Goal: Task Accomplishment & Management: Manage account settings

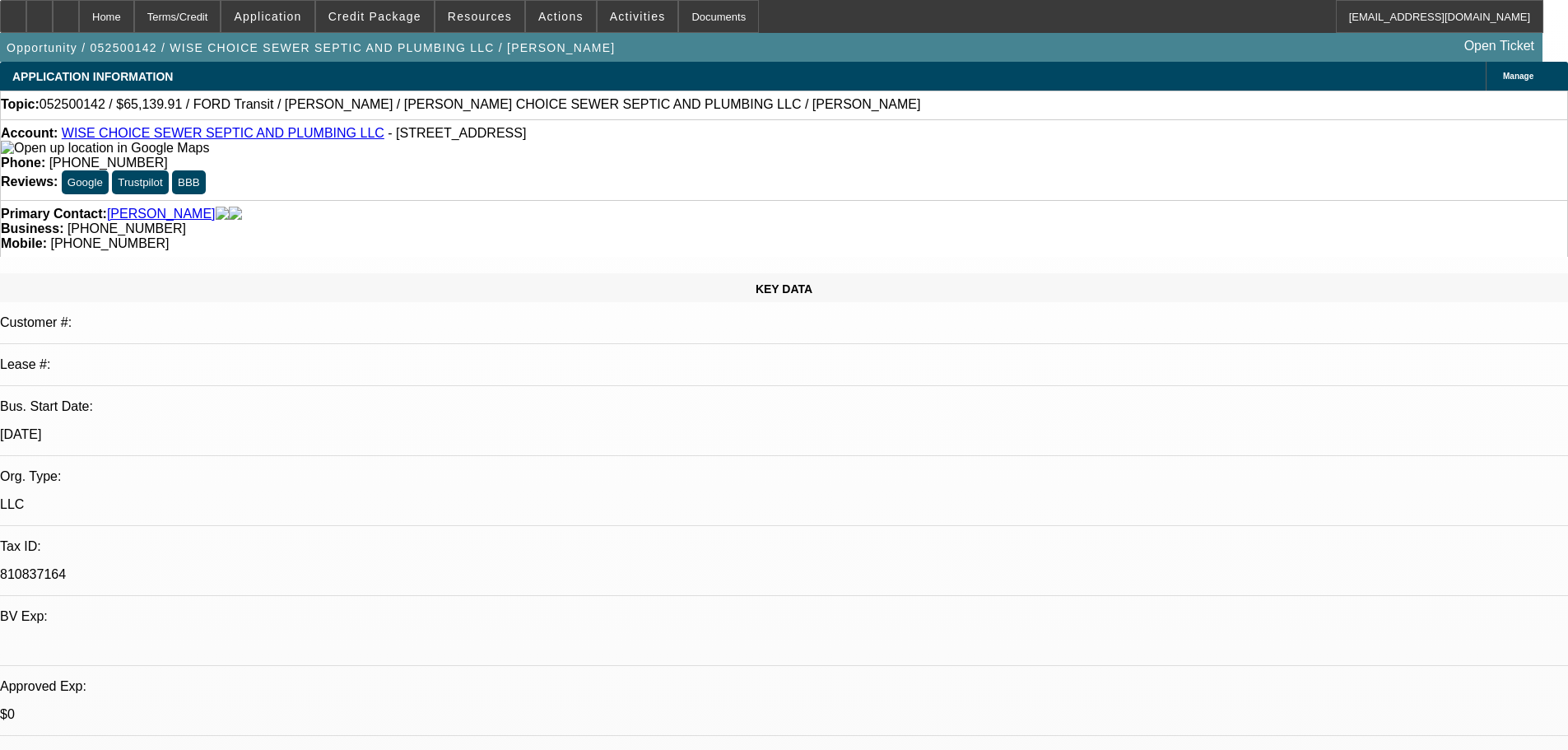
select select "0"
select select "6"
select select "0"
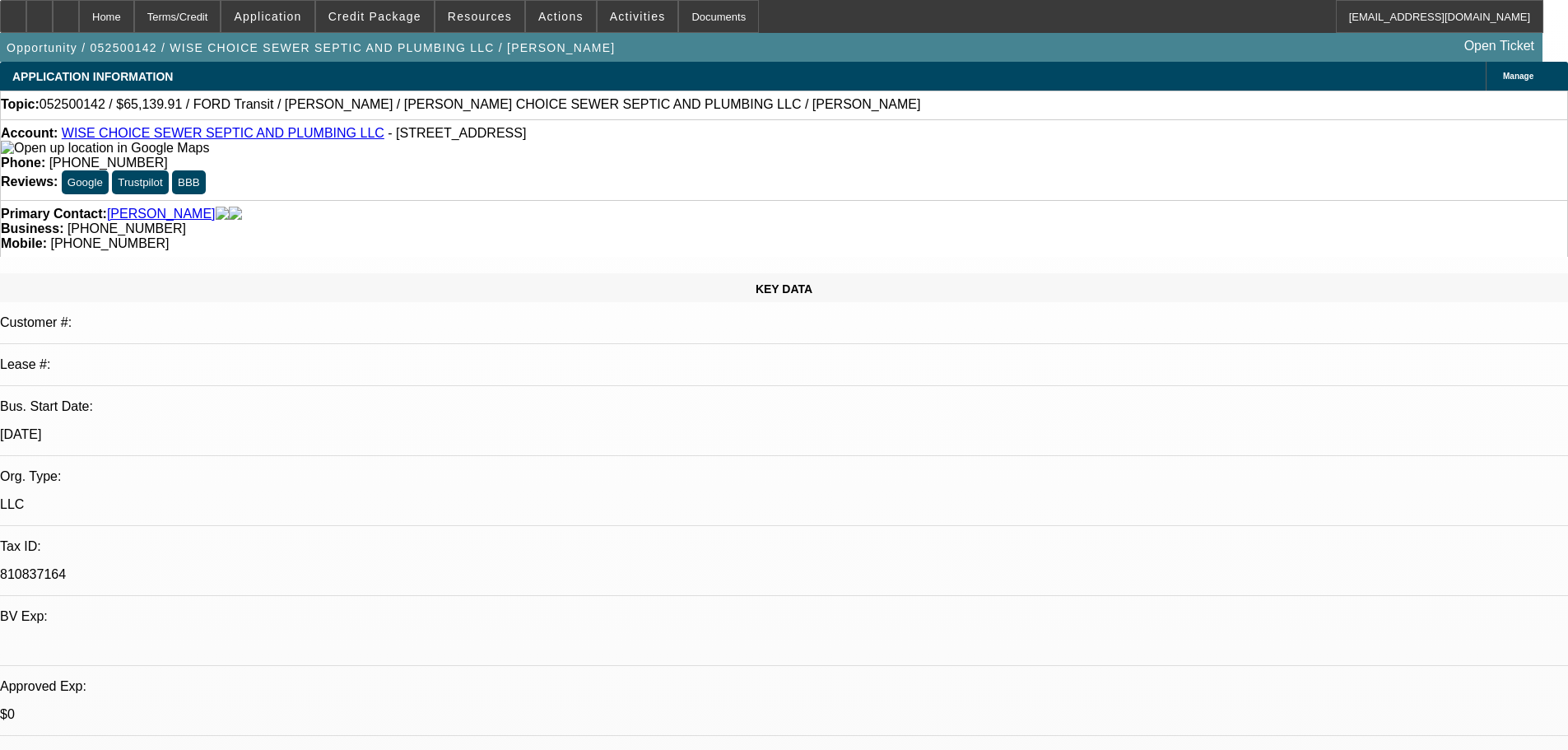
select select "0"
select select "6"
select select "0"
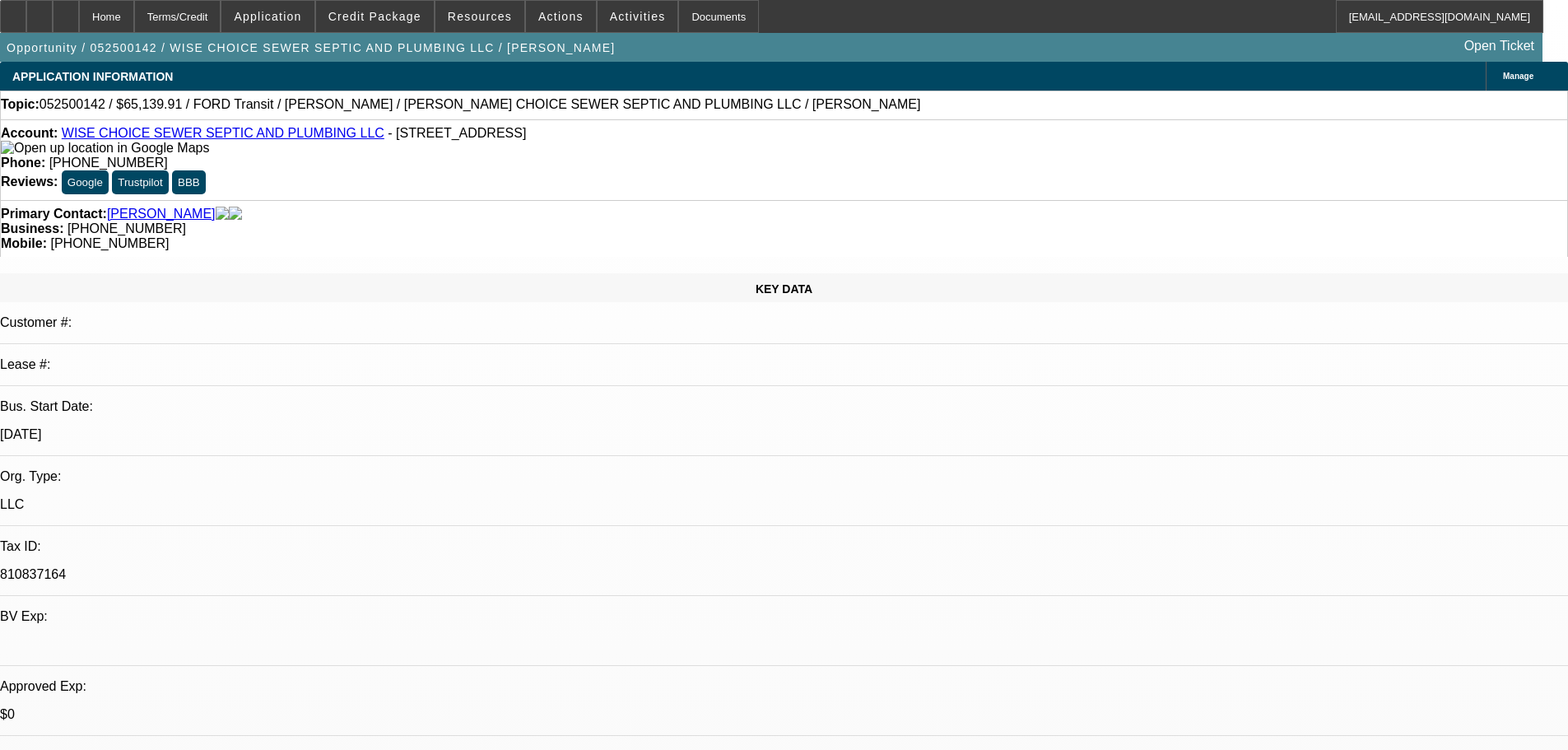
select select "0"
select select "6"
select select "0"
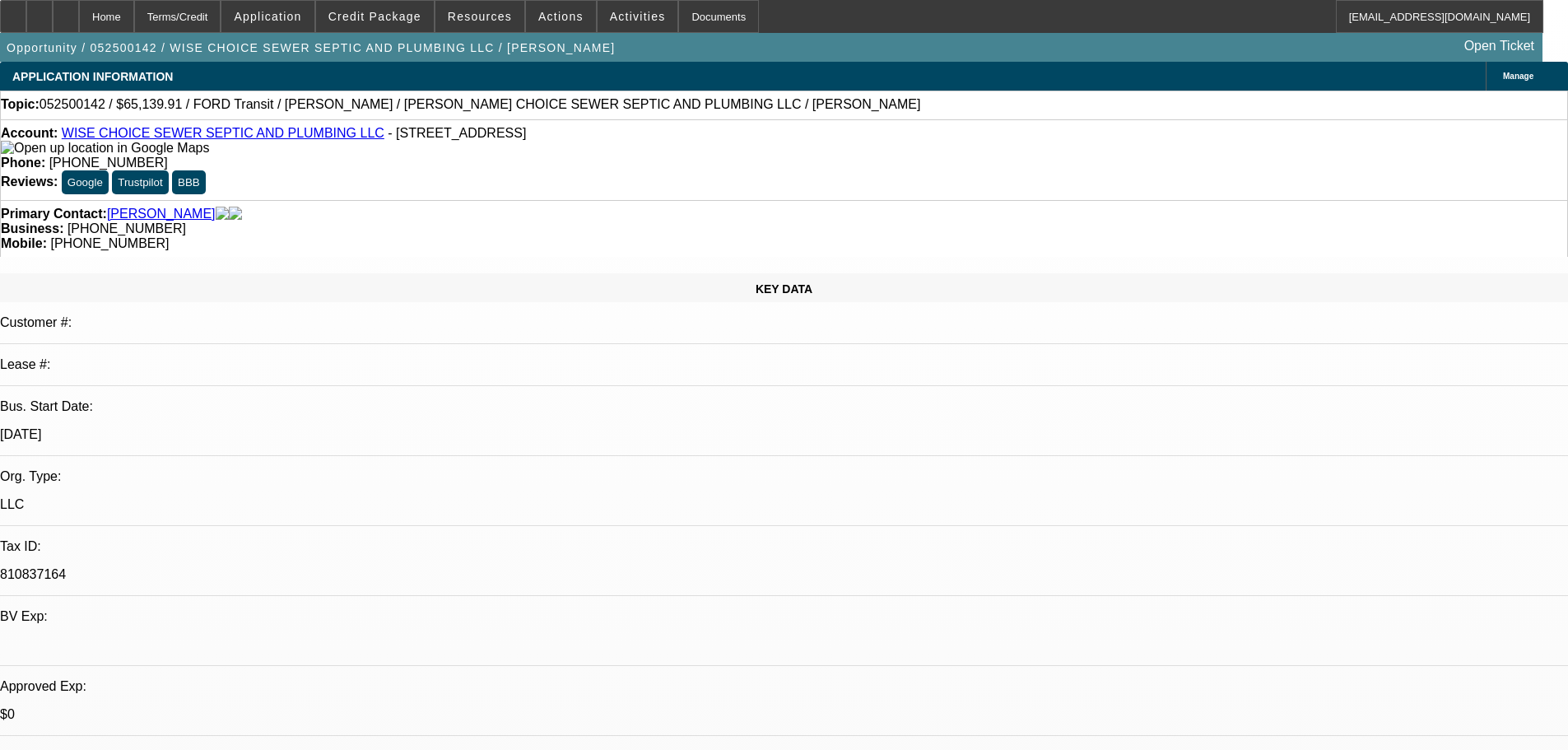
select select "6"
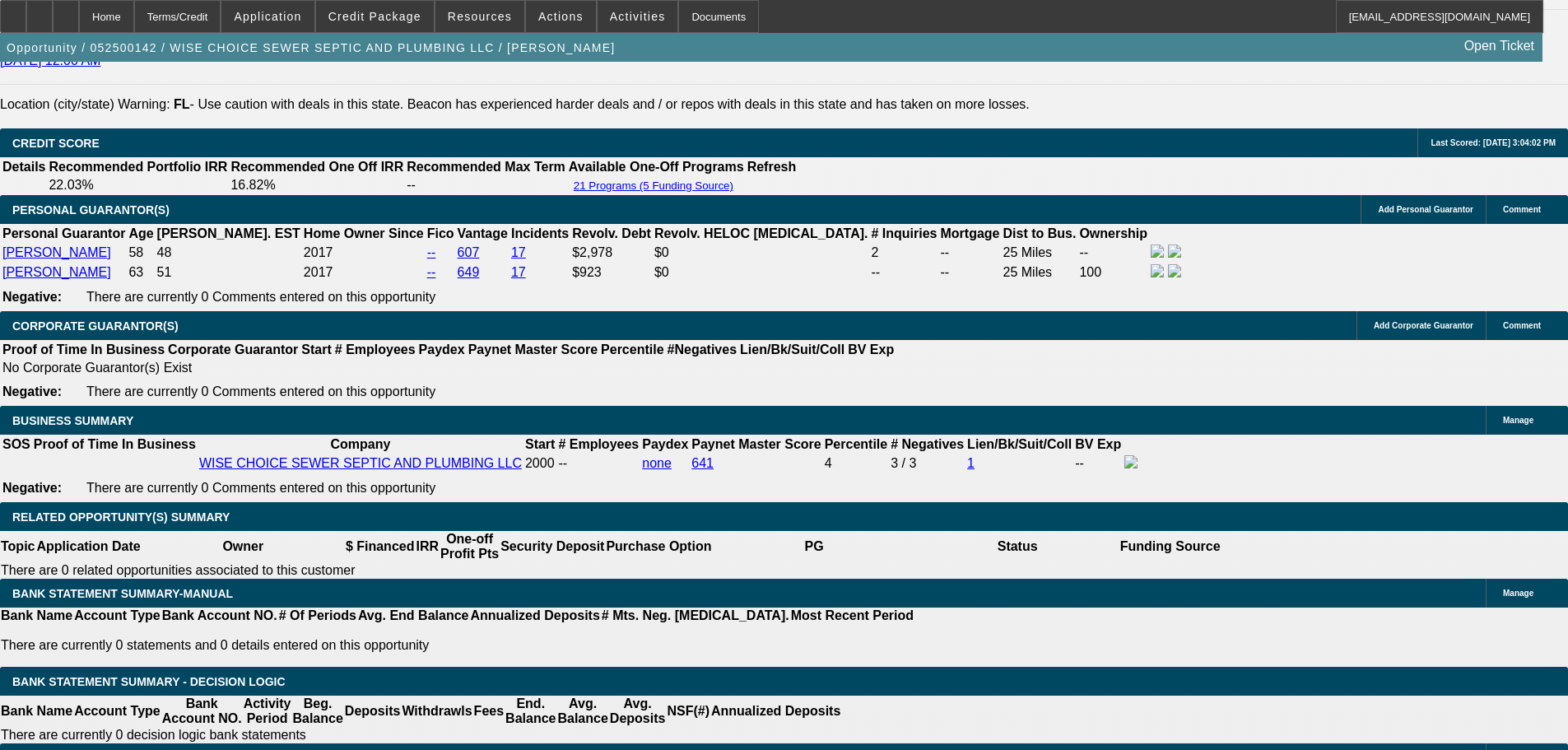
scroll to position [2470, 0]
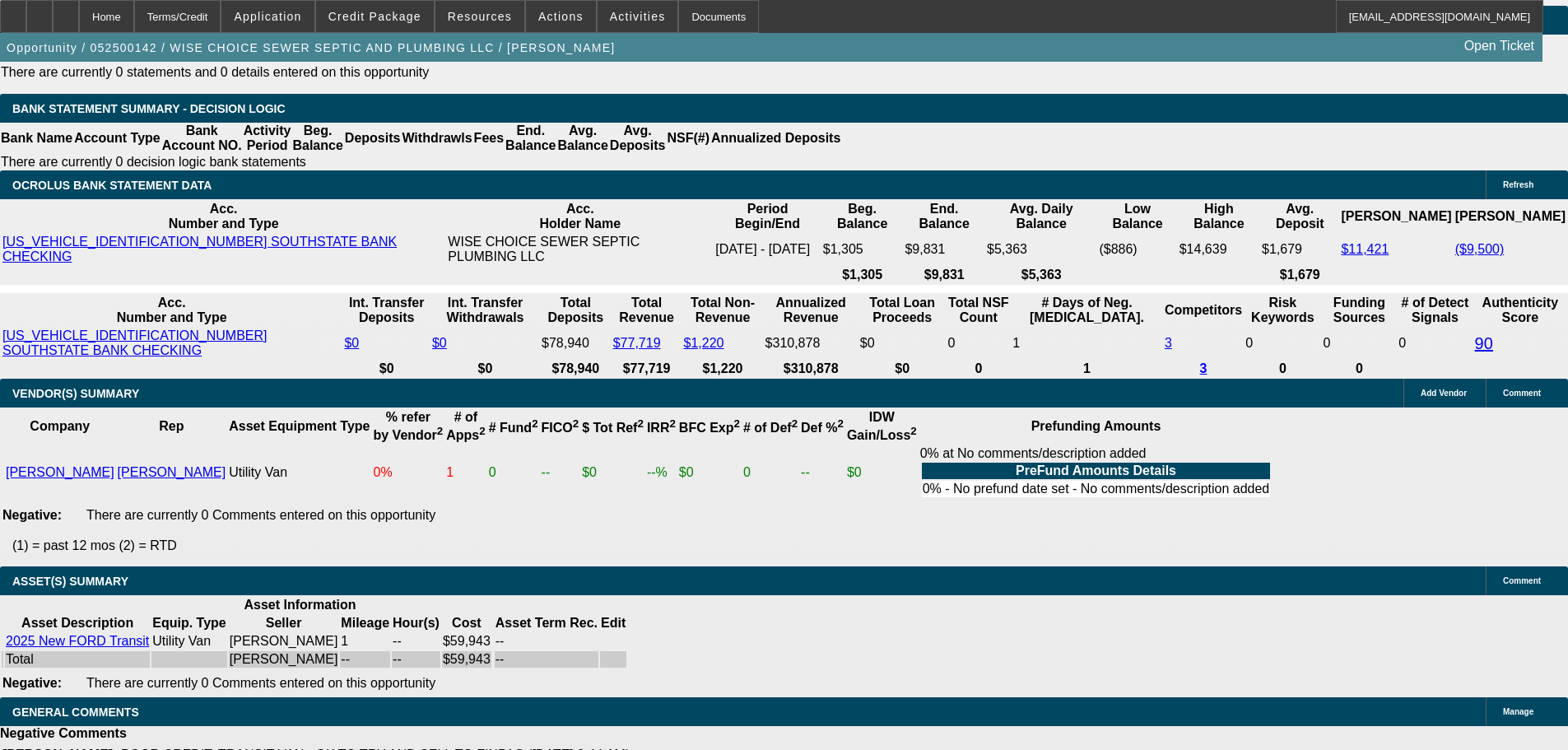
drag, startPoint x: 1007, startPoint y: 545, endPoint x: 973, endPoint y: 633, distance: 94.3
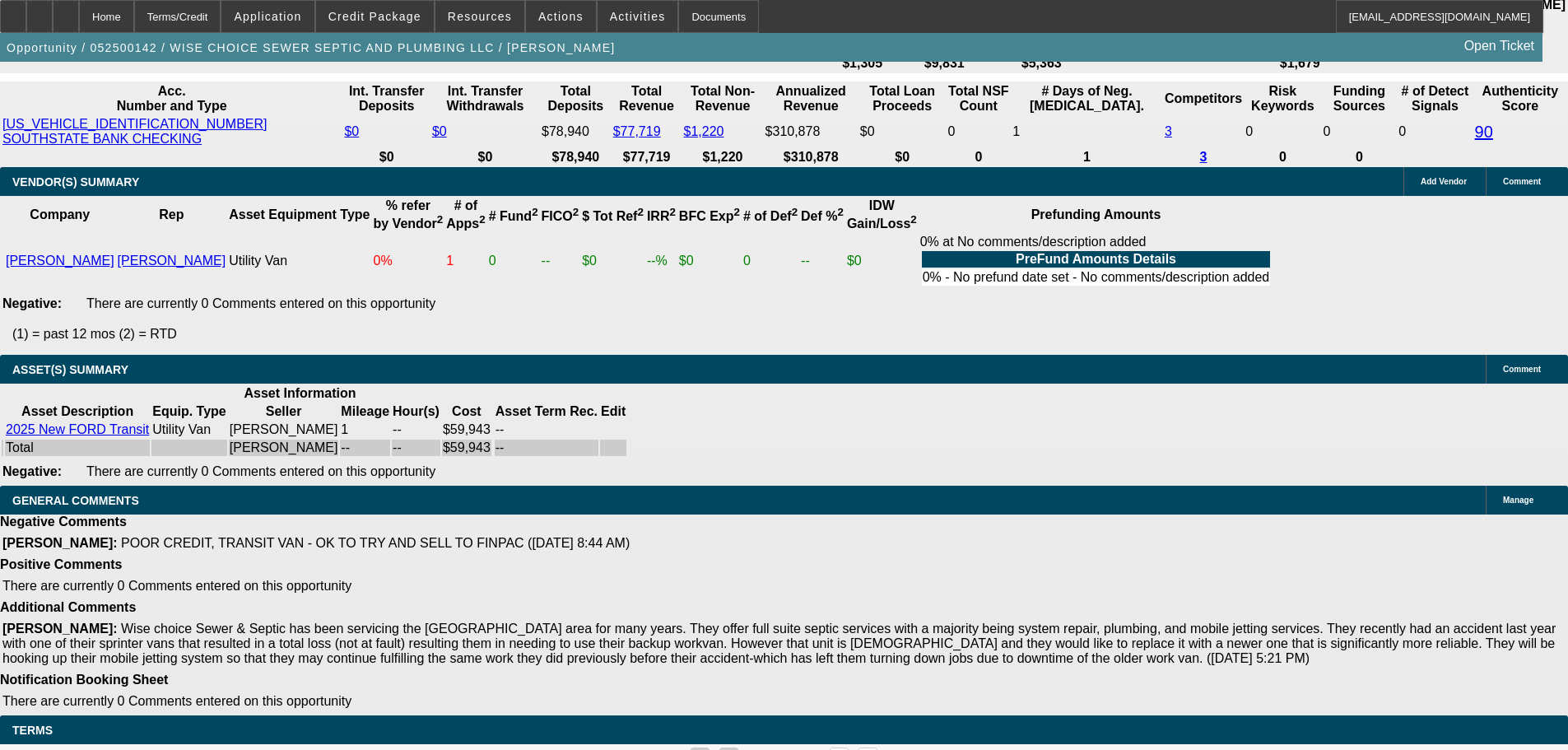
drag, startPoint x: 1292, startPoint y: 600, endPoint x: 1433, endPoint y: 635, distance: 145.3
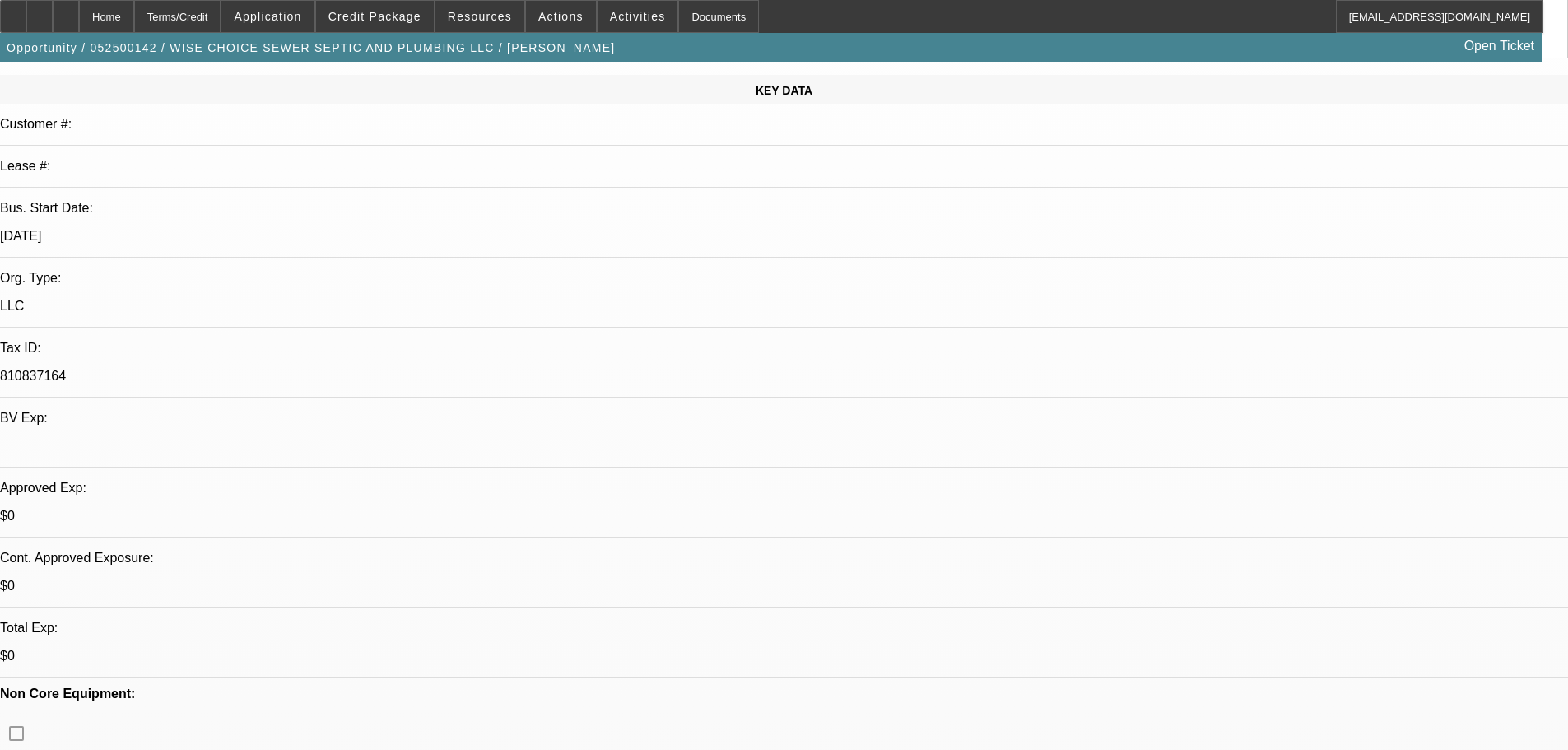
drag, startPoint x: 998, startPoint y: 601, endPoint x: 988, endPoint y: 398, distance: 203.2
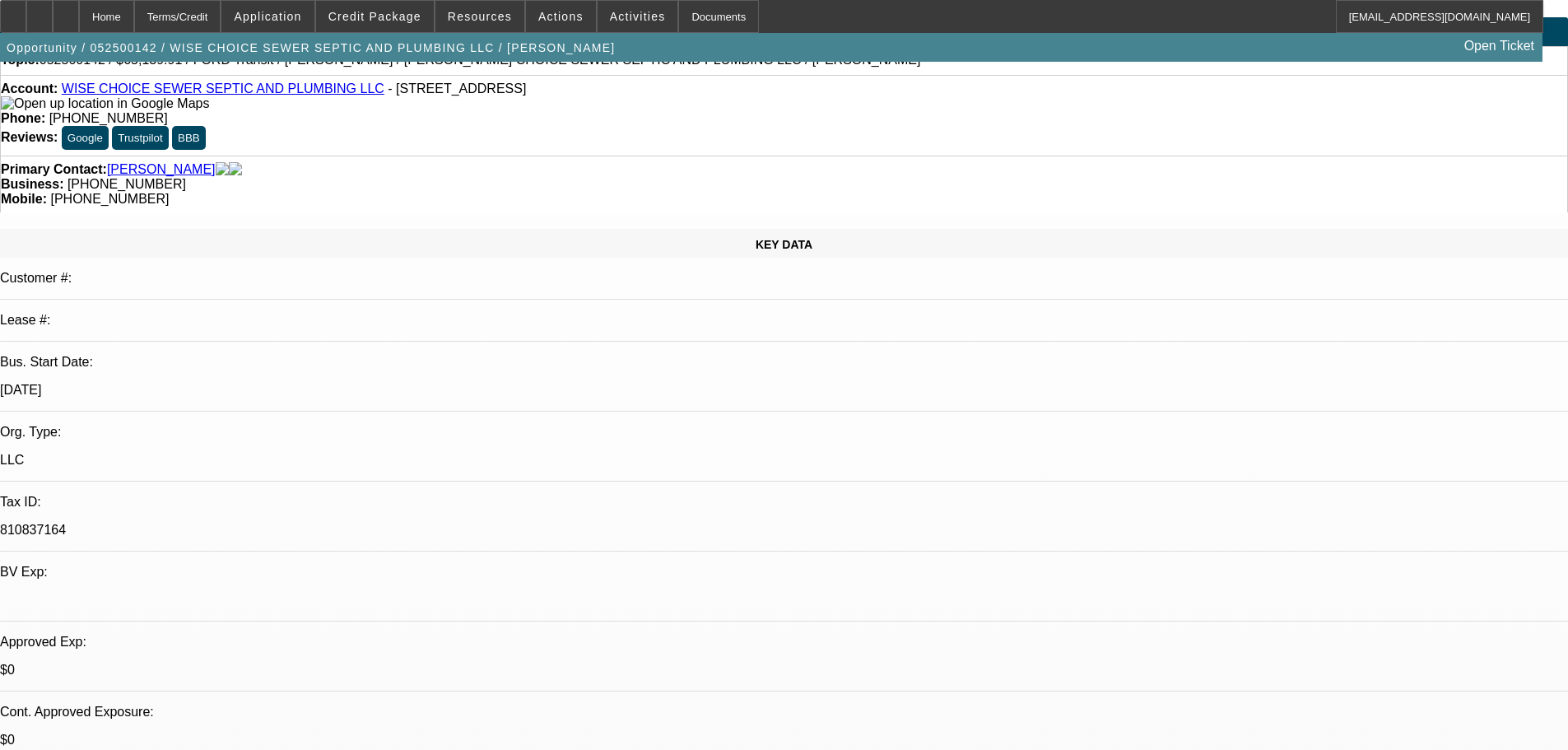
scroll to position [0, 0]
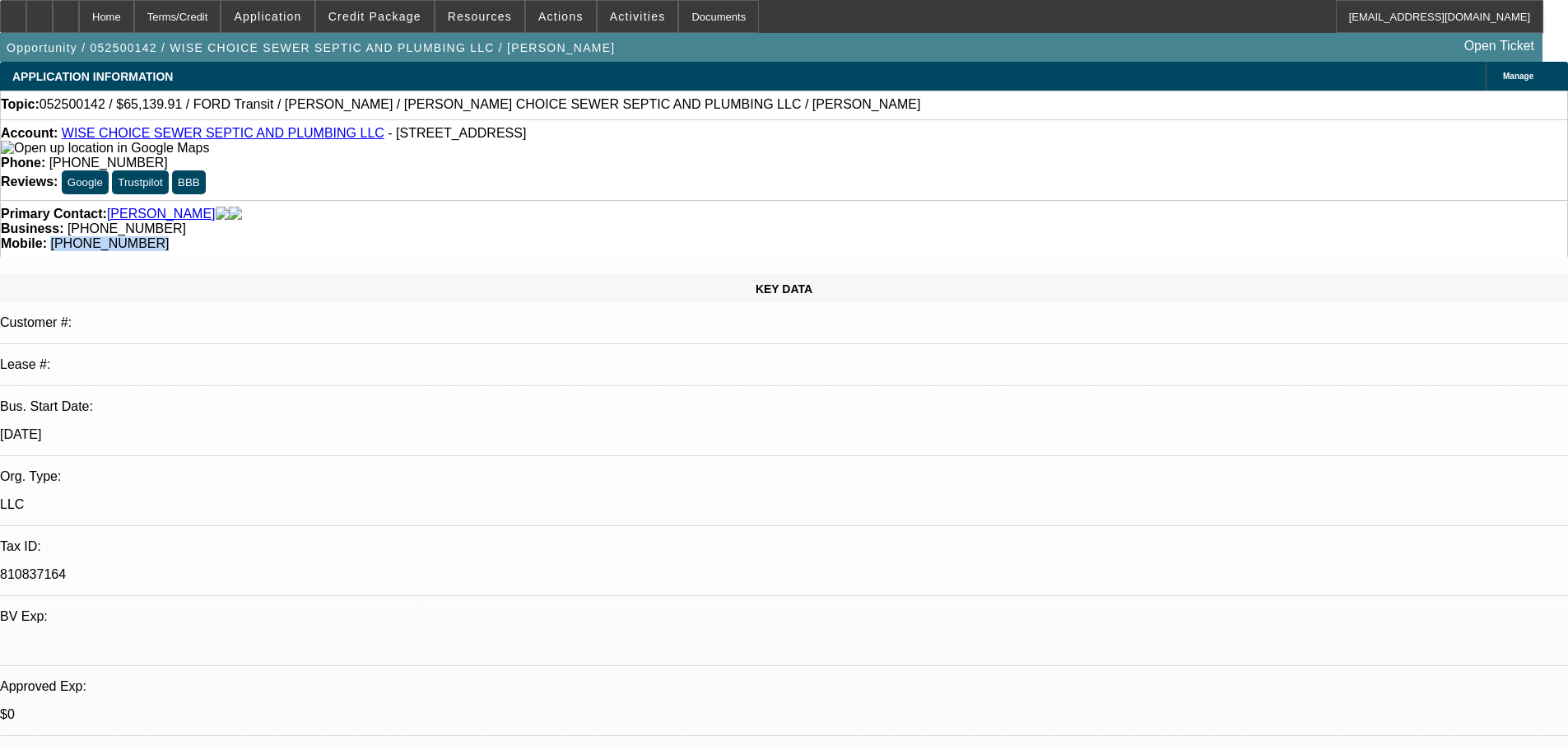
drag, startPoint x: 906, startPoint y: 197, endPoint x: 830, endPoint y: 196, distance: 76.0
click at [830, 236] on div "Mobile: [PHONE_NUMBER]" at bounding box center [784, 244] width 1567 height 15
copy span "[PHONE_NUMBER]"
click at [740, 210] on div "Primary Contact: [PERSON_NAME] Business: [PHONE_NUMBER] Mobile: [PHONE_NUMBER]" at bounding box center [784, 228] width 1568 height 56
click at [878, 209] on div "Primary Contact: [PERSON_NAME] Business: [PHONE_NUMBER] Mobile: [PHONE_NUMBER]" at bounding box center [784, 228] width 1568 height 56
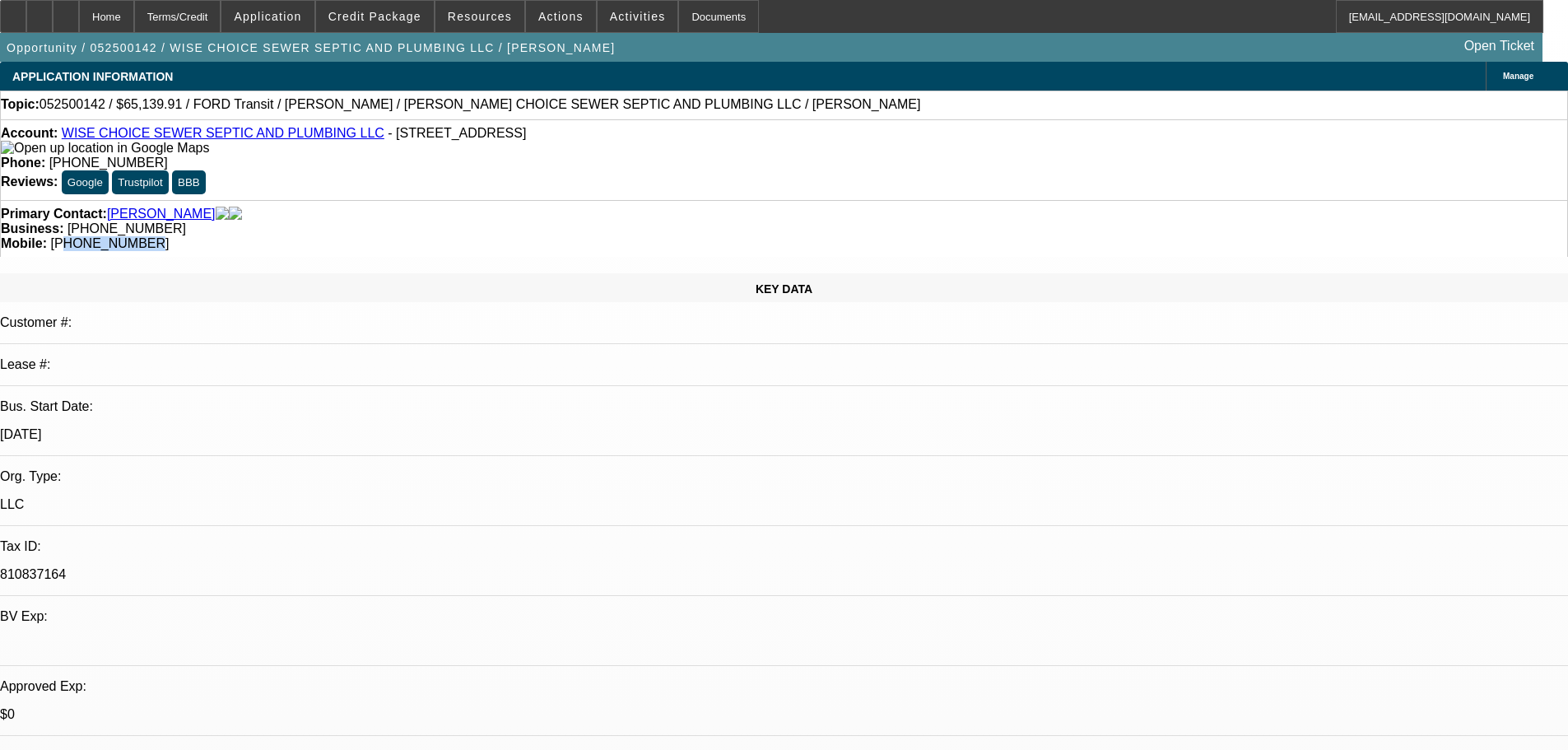
drag, startPoint x: 900, startPoint y: 203, endPoint x: 838, endPoint y: 201, distance: 62.0
click at [168, 236] on span "[PHONE_NUMBER]" at bounding box center [109, 243] width 118 height 14
drag, startPoint x: 927, startPoint y: 190, endPoint x: 830, endPoint y: 194, distance: 97.1
click at [830, 236] on div "Mobile: [PHONE_NUMBER]" at bounding box center [784, 244] width 1567 height 15
copy span "[PHONE_NUMBER]"
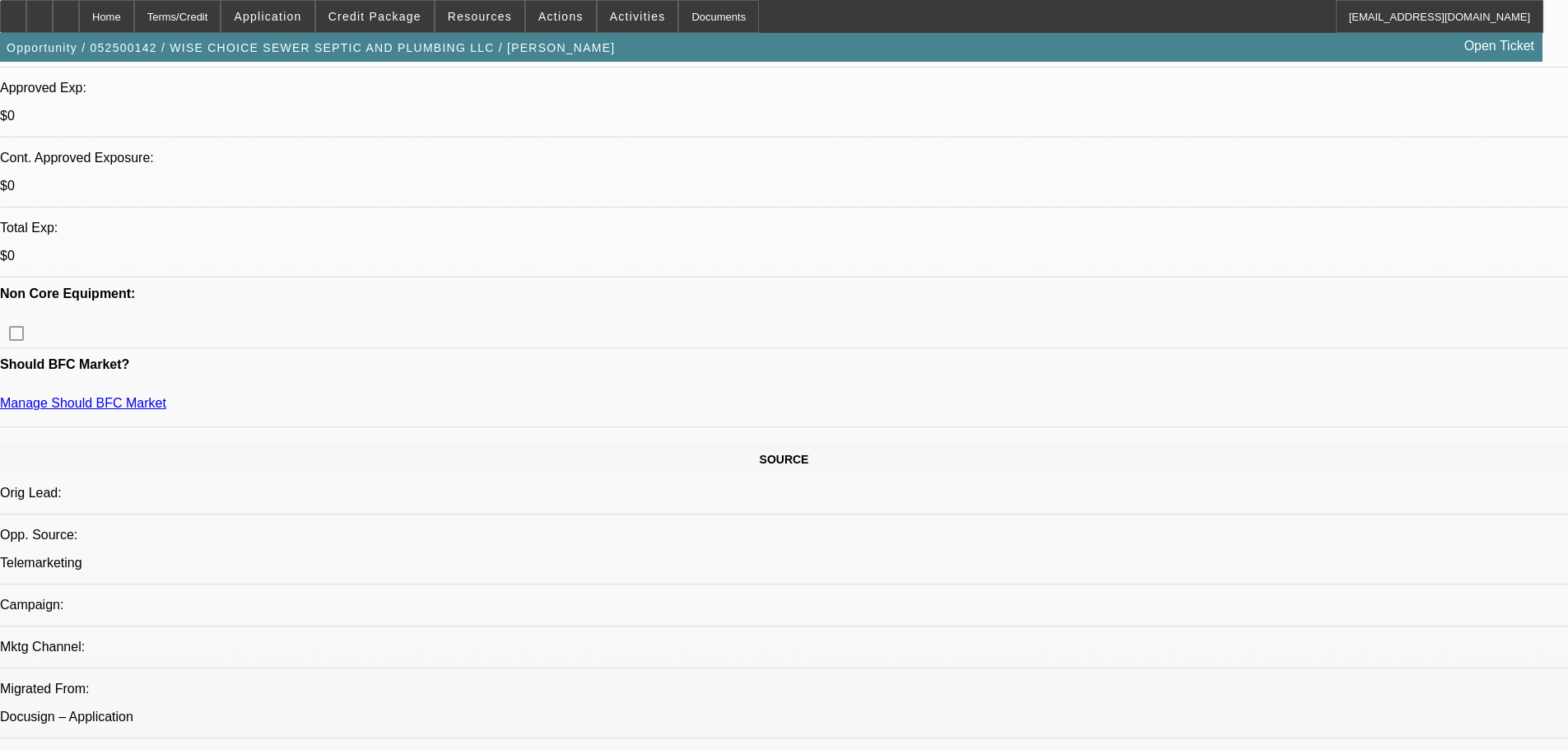
drag, startPoint x: 621, startPoint y: 190, endPoint x: 676, endPoint y: 406, distance: 222.9
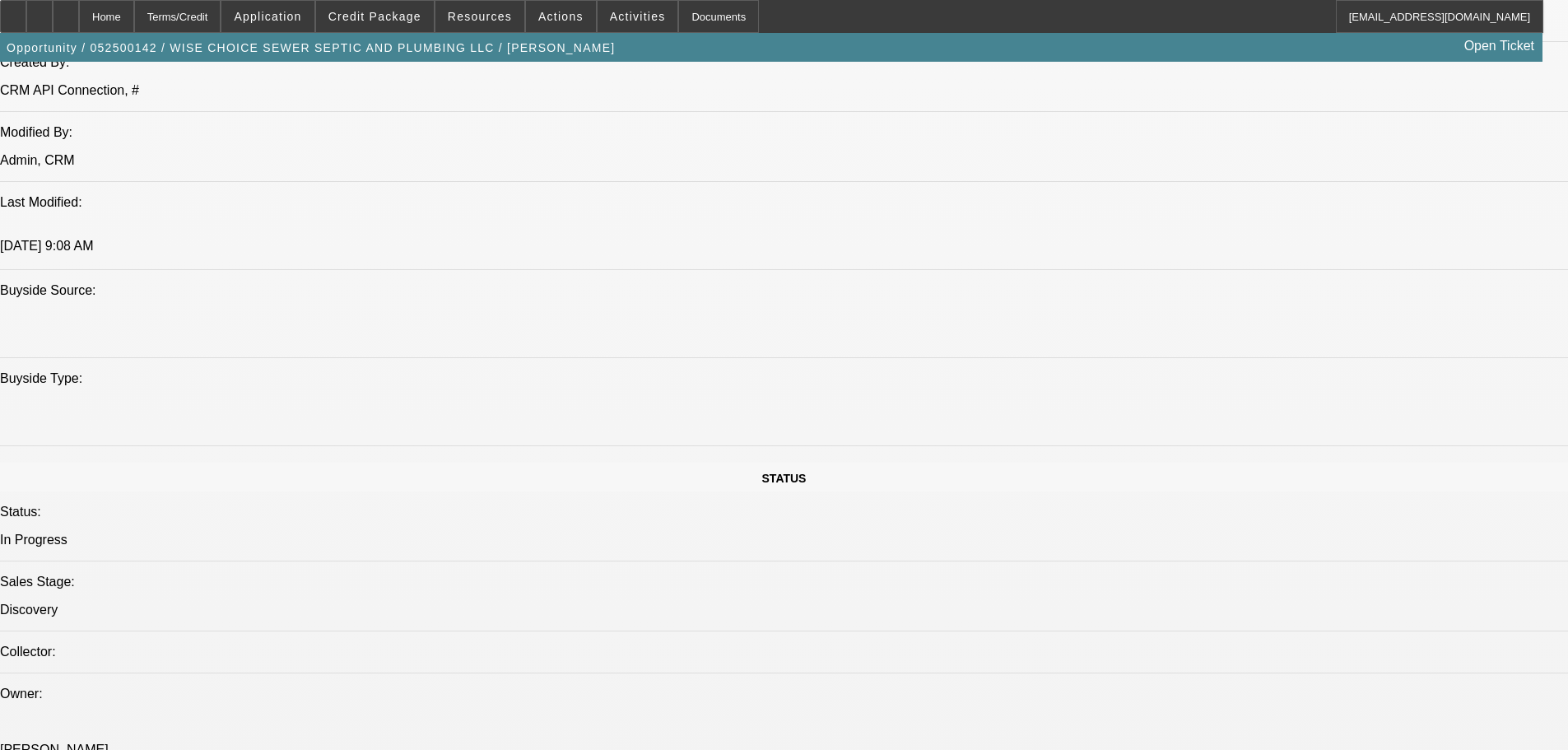
drag, startPoint x: 1134, startPoint y: 644, endPoint x: 1060, endPoint y: 550, distance: 119.6
copy div "8/12 going to check out a local excavator from a fireman, cant afford the payme…"
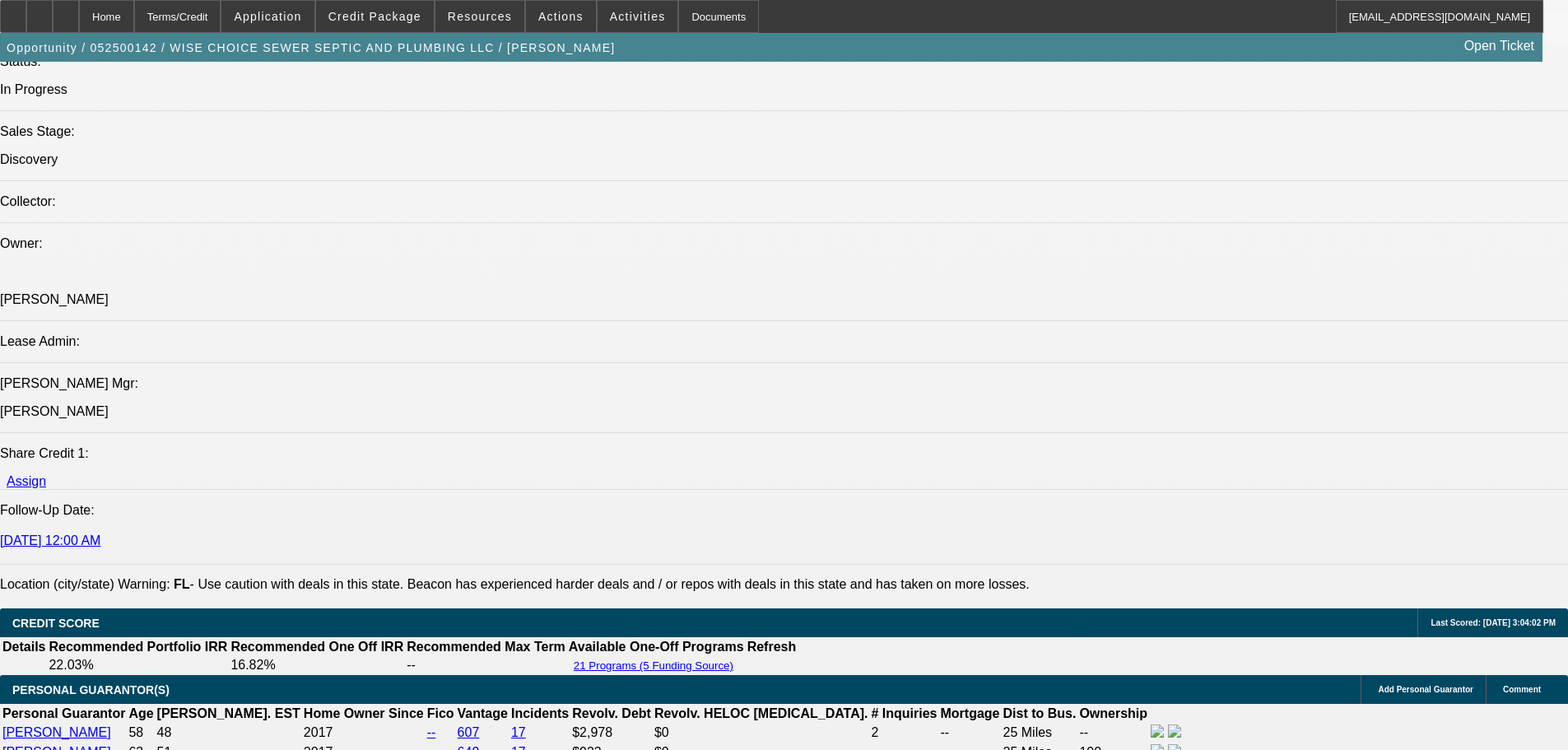
drag, startPoint x: 528, startPoint y: 467, endPoint x: 529, endPoint y: 544, distance: 77.0
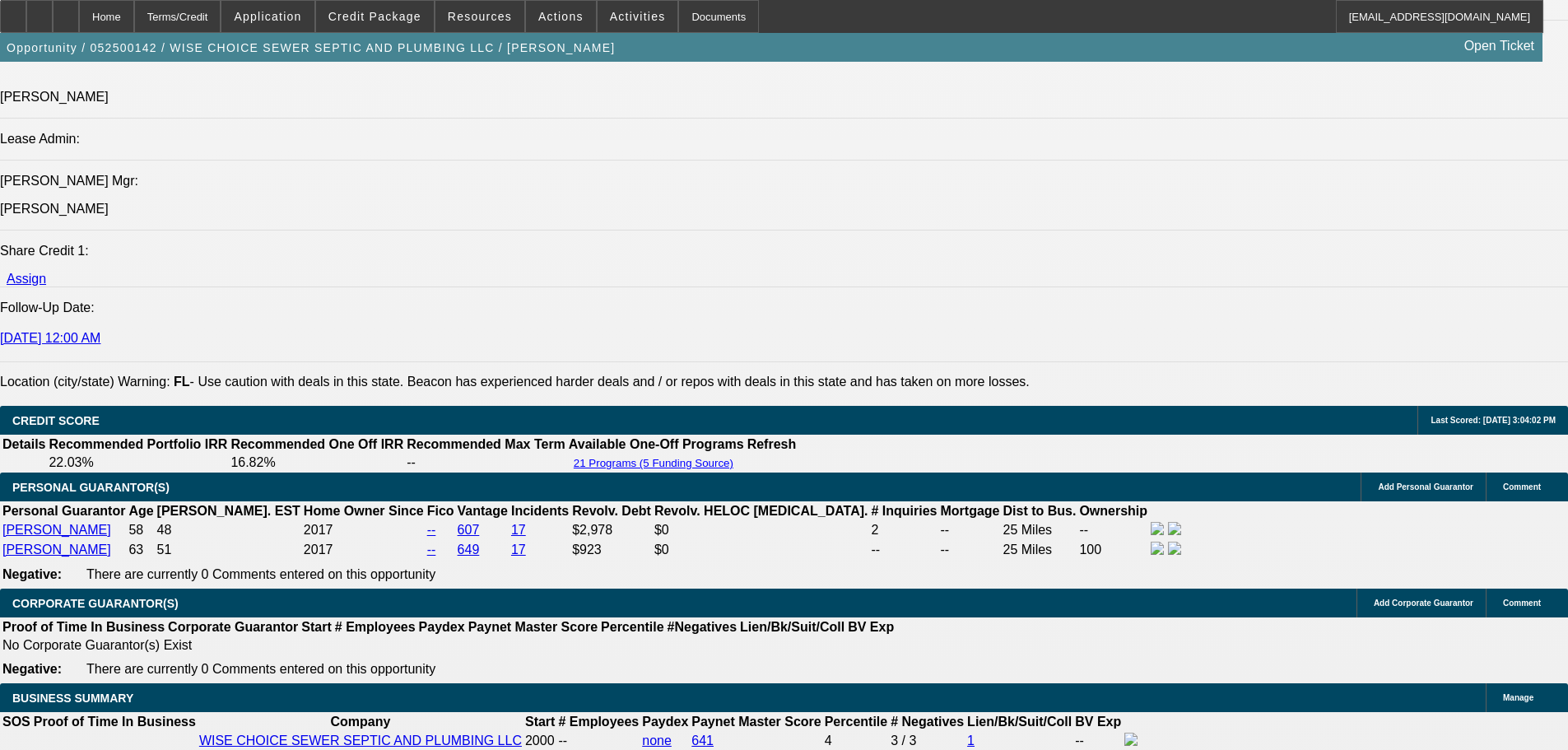
scroll to position [1885, 0]
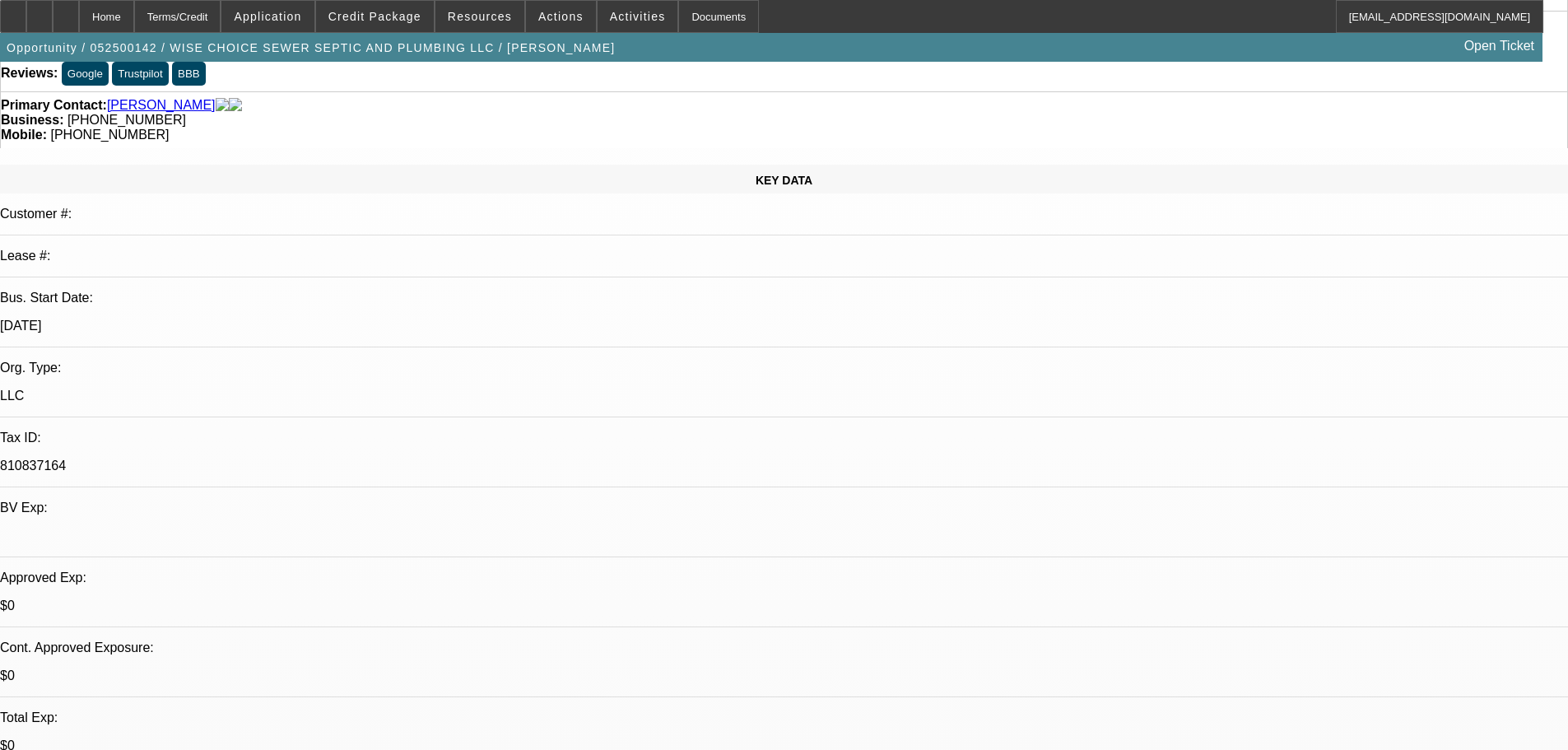
scroll to position [0, 0]
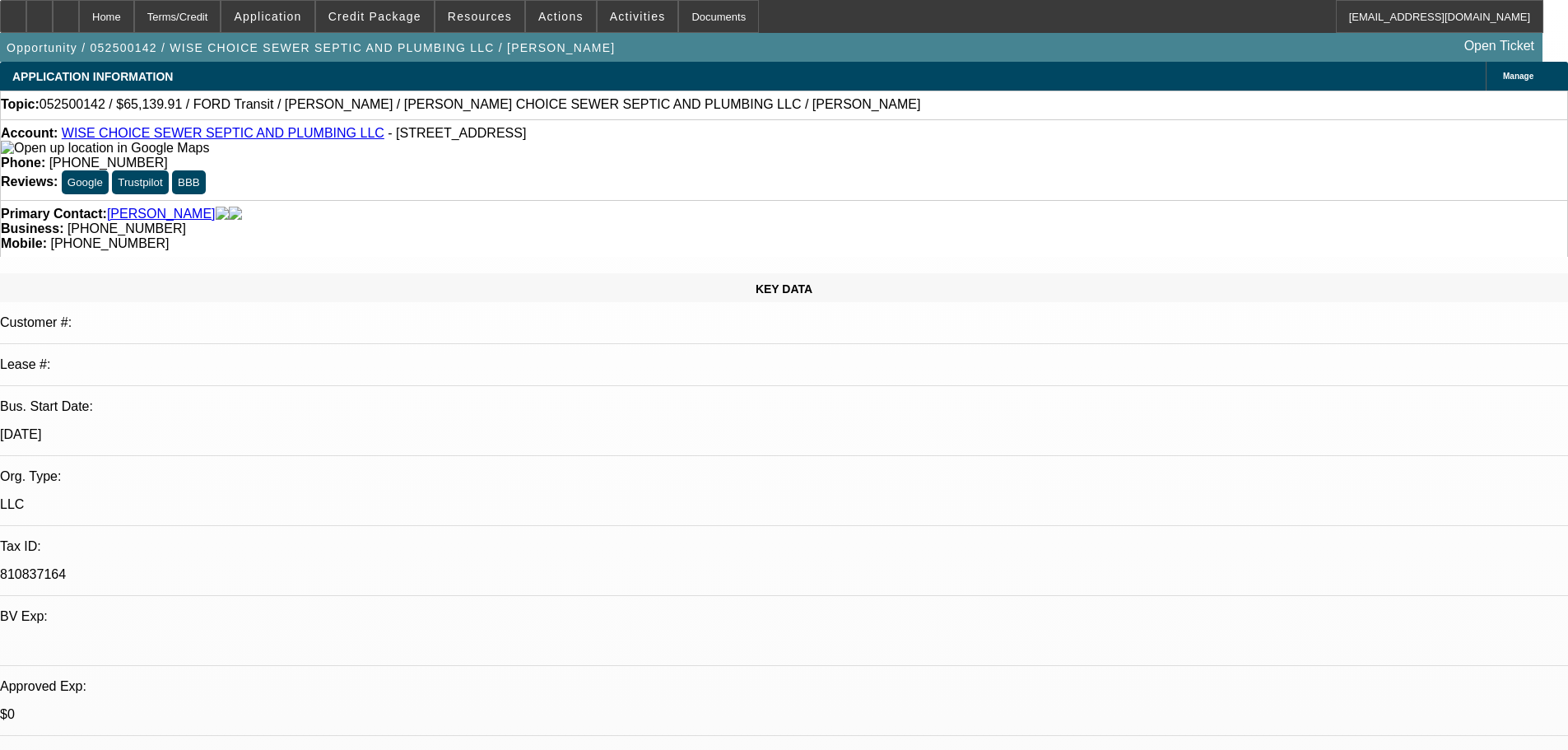
drag, startPoint x: 600, startPoint y: 354, endPoint x: 610, endPoint y: 336, distance: 20.6
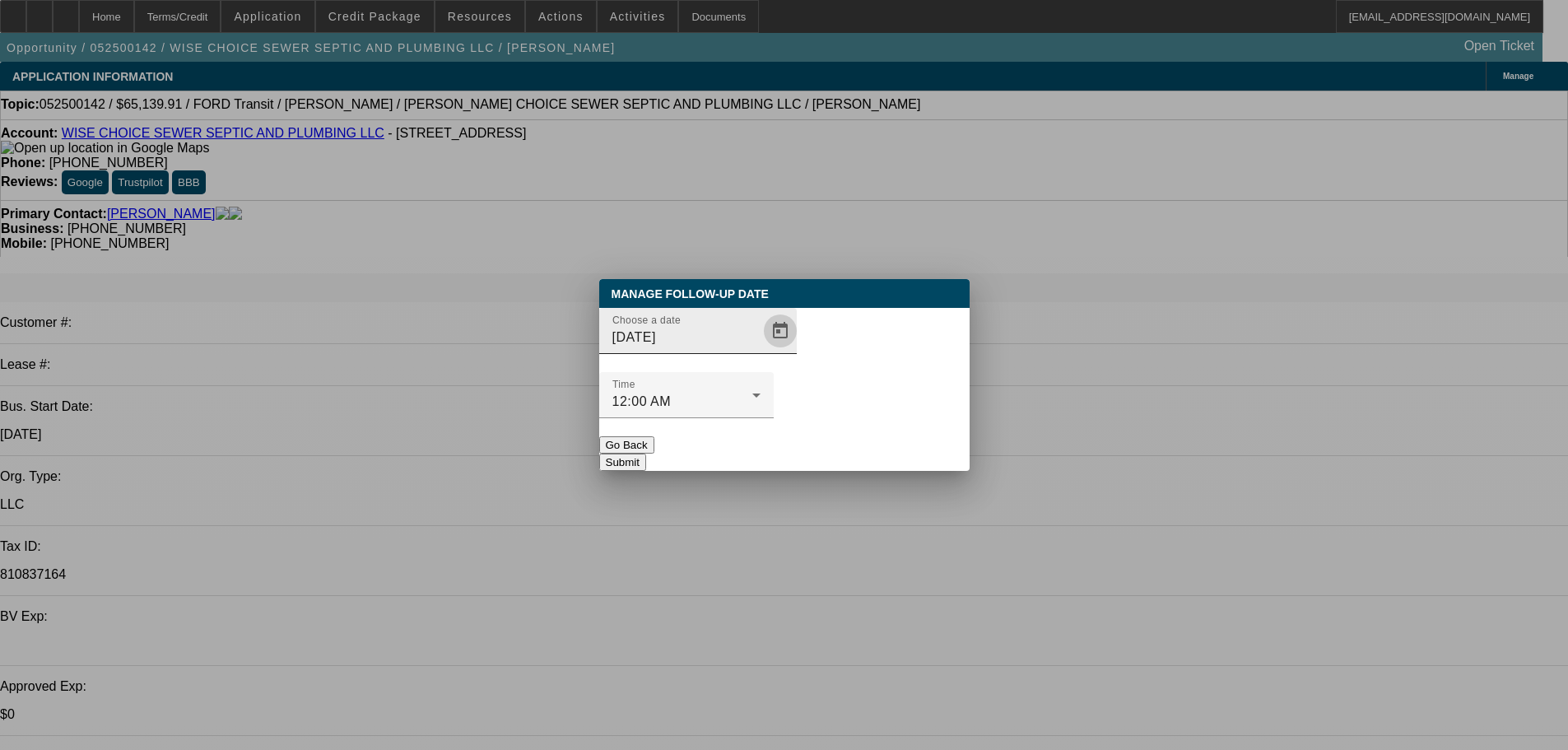
click at [761, 351] on span "Open calendar" at bounding box center [780, 331] width 40 height 40
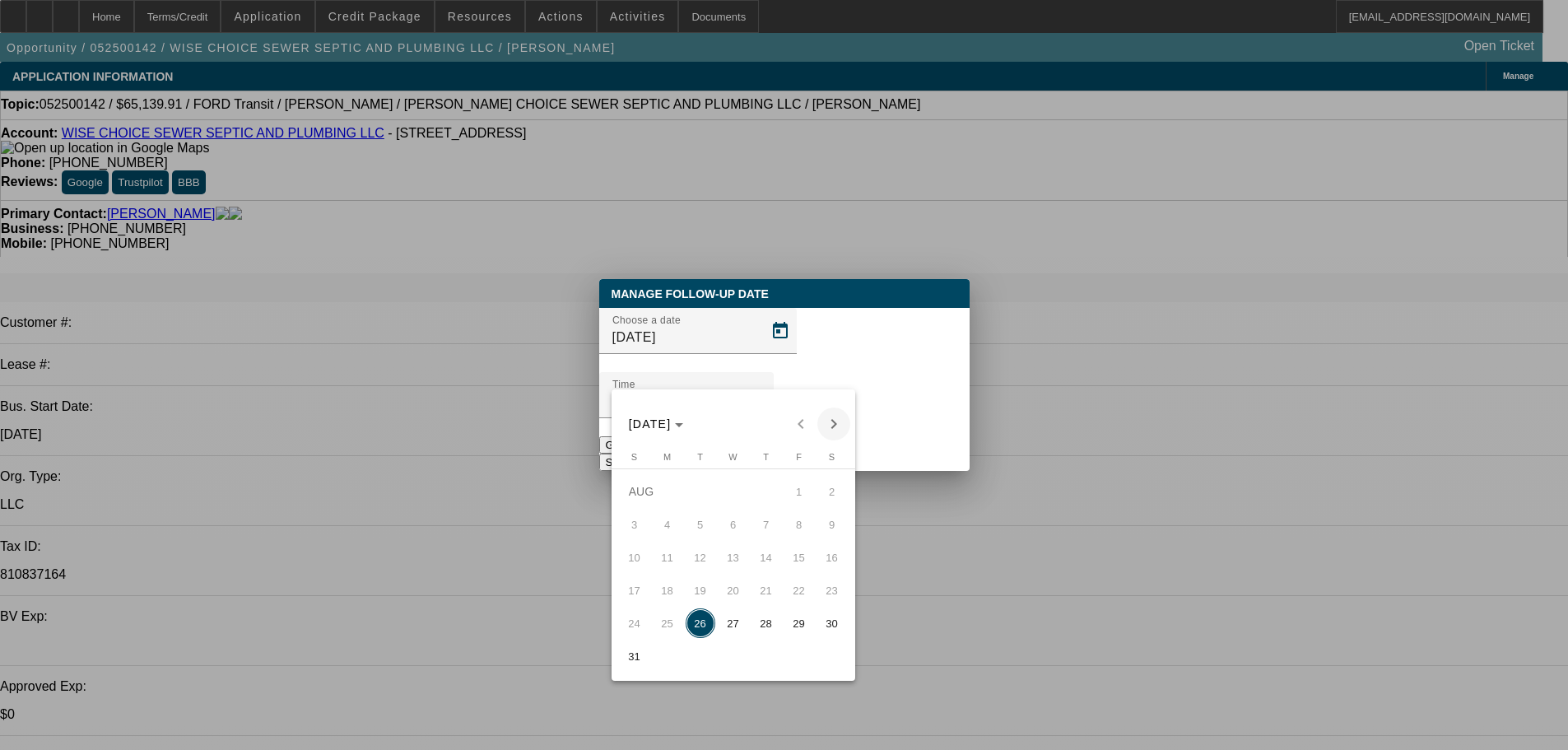
click at [838, 425] on span "Next month" at bounding box center [834, 424] width 33 height 33
click at [799, 403] on div "[DATE] [DATE]" at bounding box center [733, 415] width 243 height 51
click at [789, 422] on span "Previous month" at bounding box center [802, 424] width 33 height 33
click at [839, 428] on span "Next month" at bounding box center [834, 424] width 33 height 33
click at [706, 546] on button "9" at bounding box center [701, 557] width 33 height 33
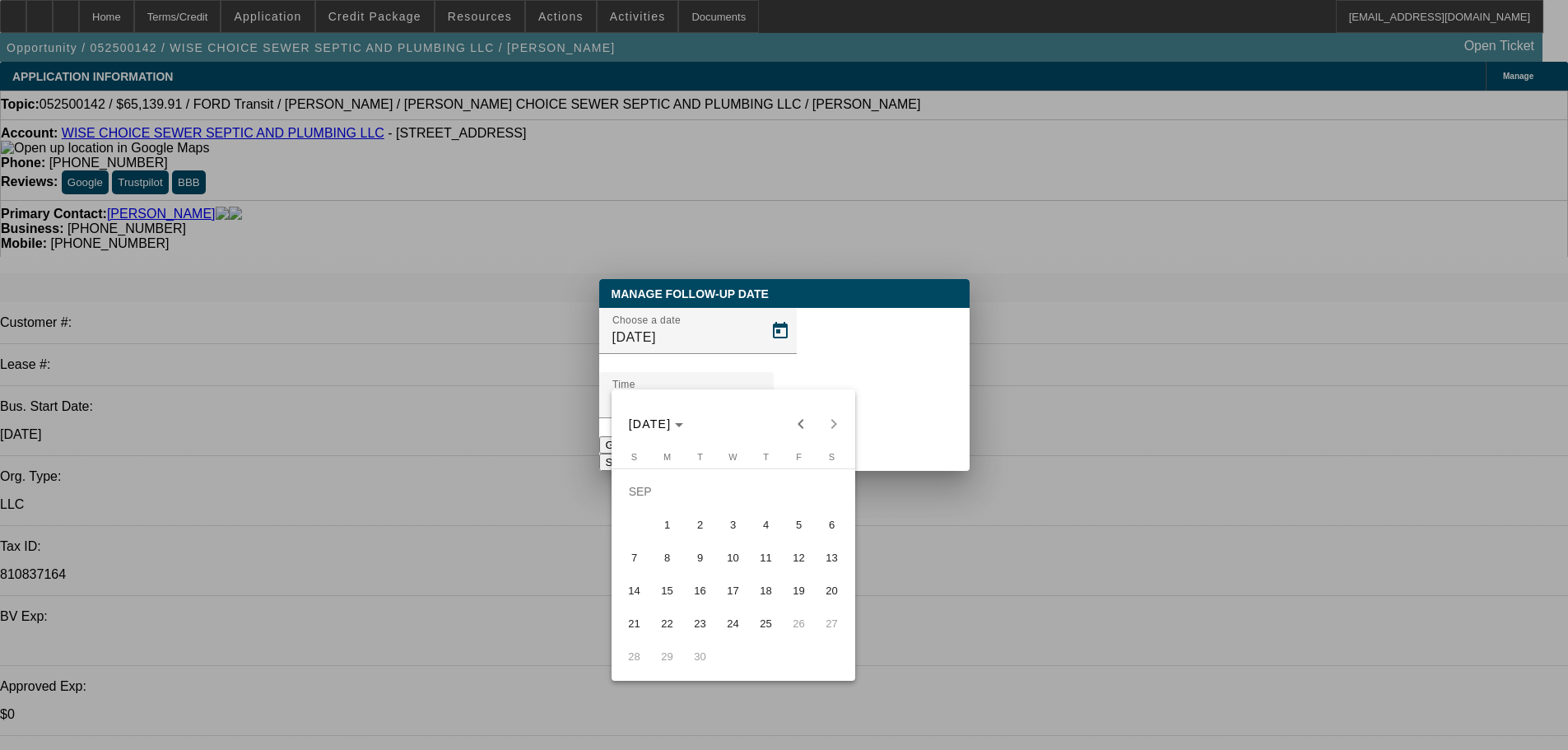
type input "[DATE]"
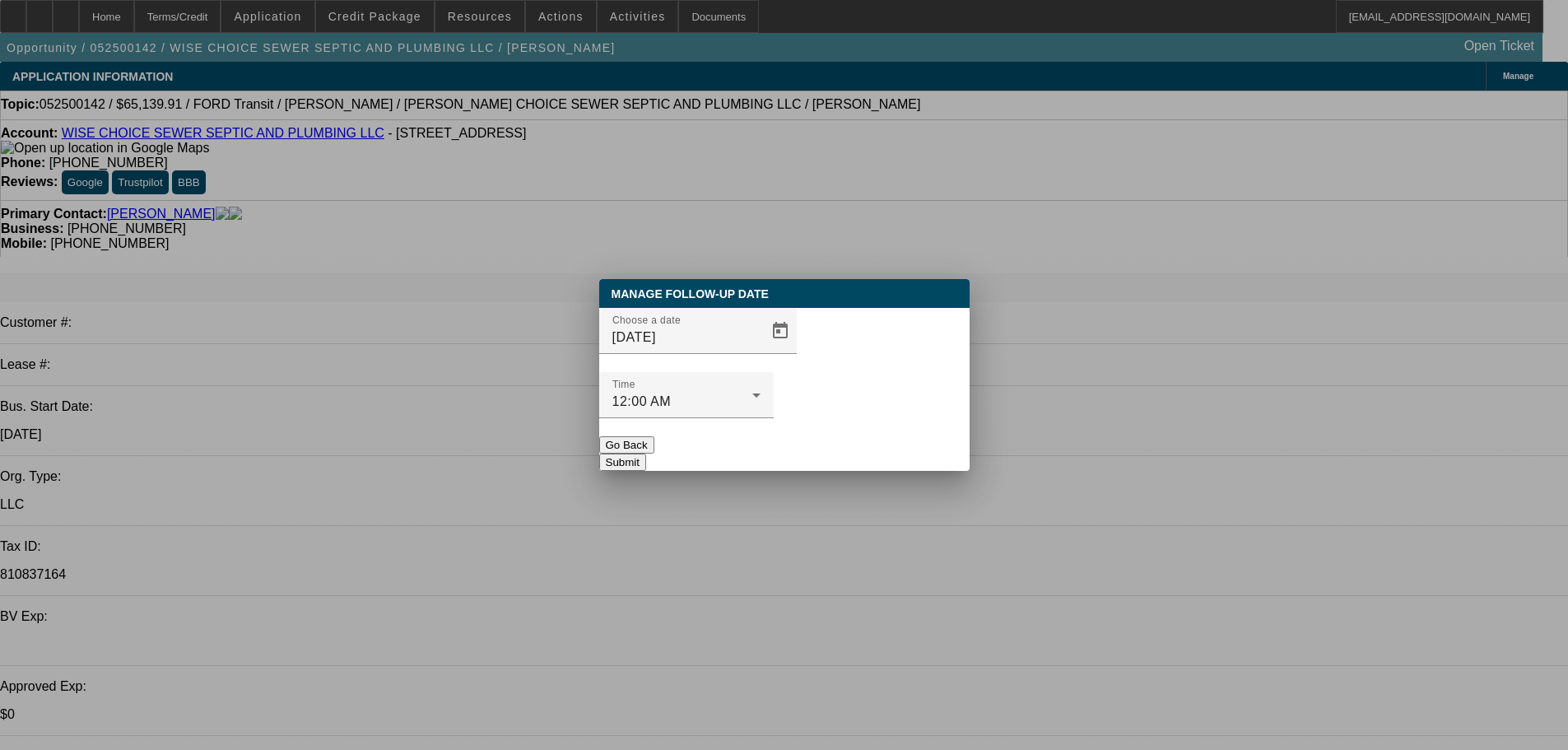
click at [646, 454] on button "Submit" at bounding box center [623, 462] width 47 height 18
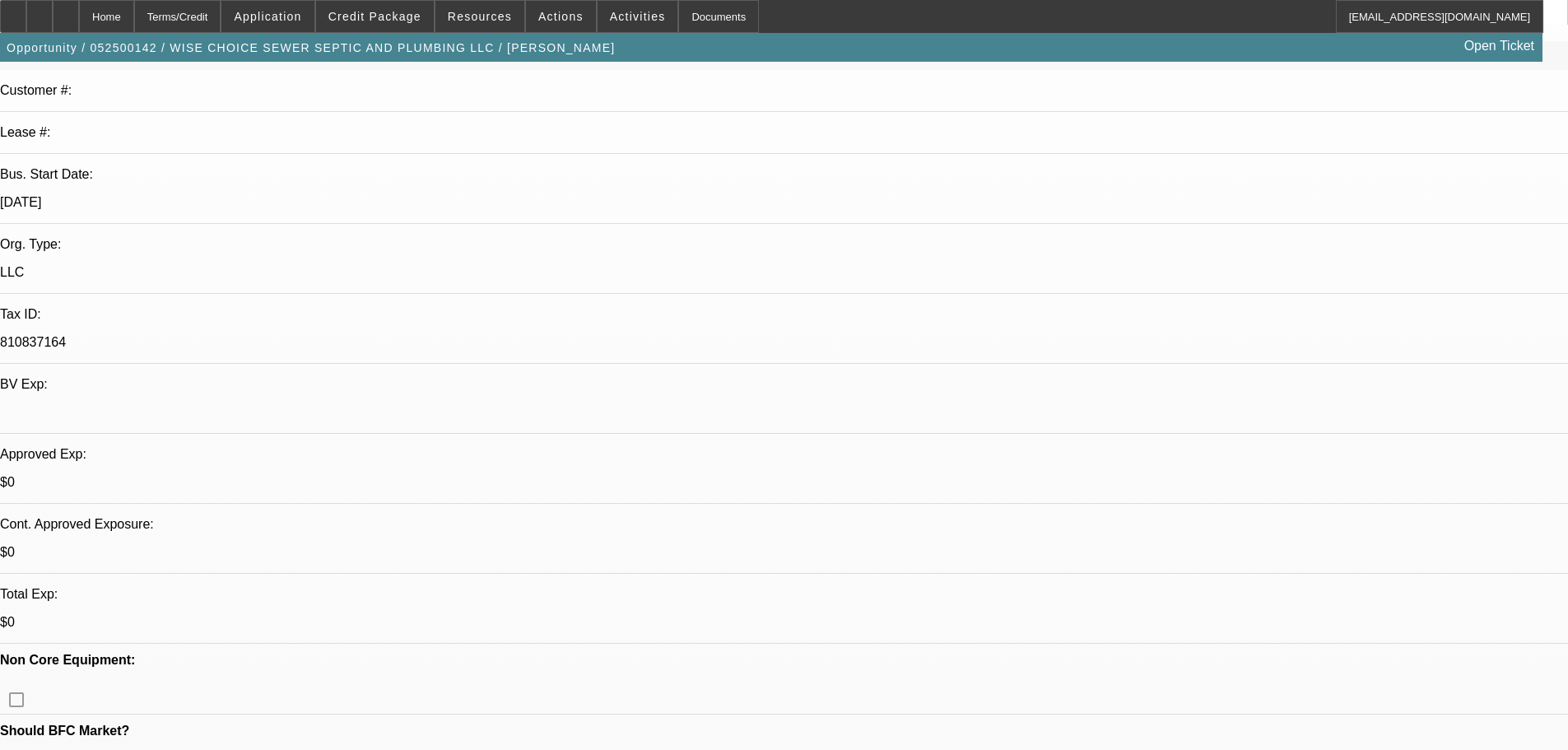
drag, startPoint x: 570, startPoint y: 595, endPoint x: 570, endPoint y: 607, distance: 12.0
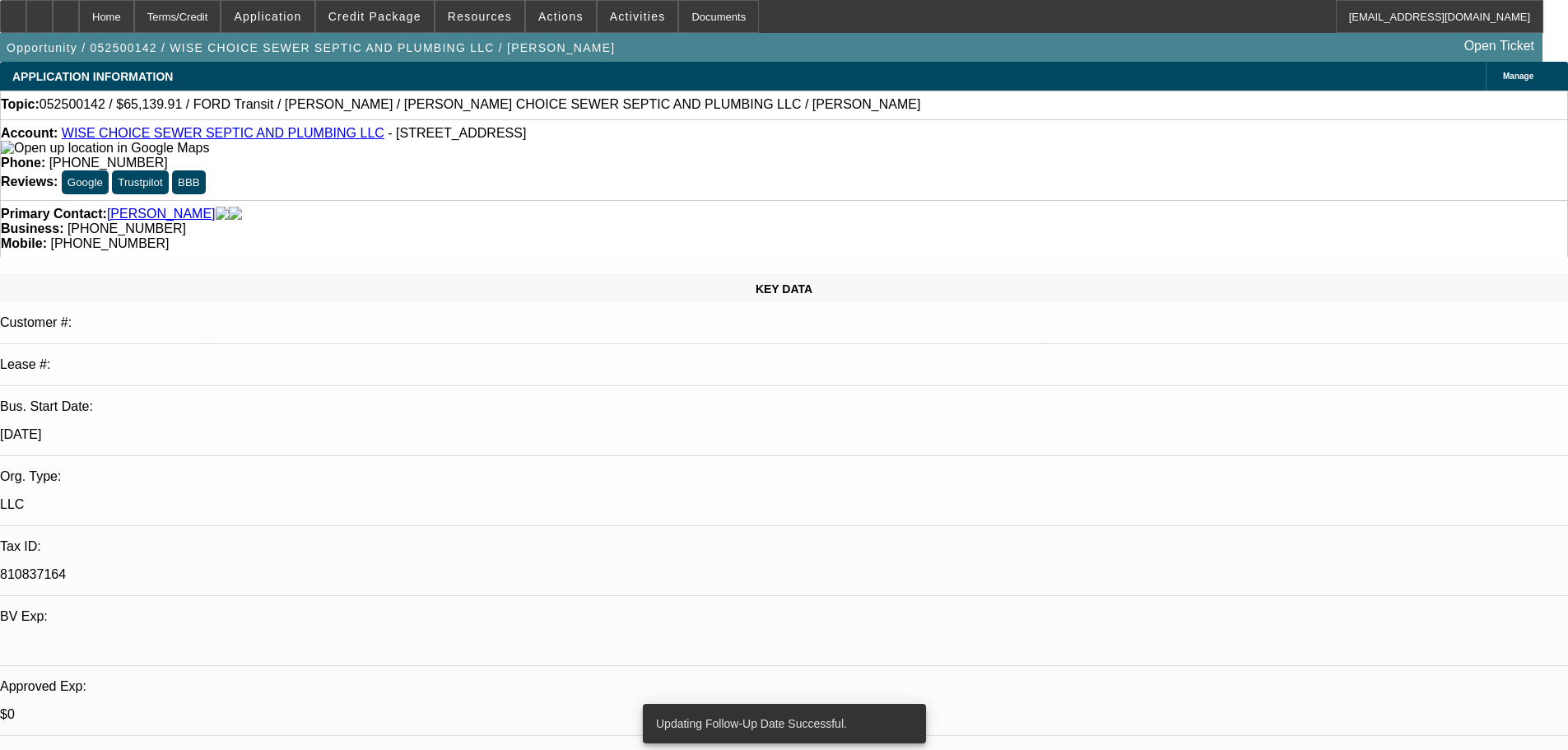
drag, startPoint x: 708, startPoint y: 541, endPoint x: 637, endPoint y: 191, distance: 357.1
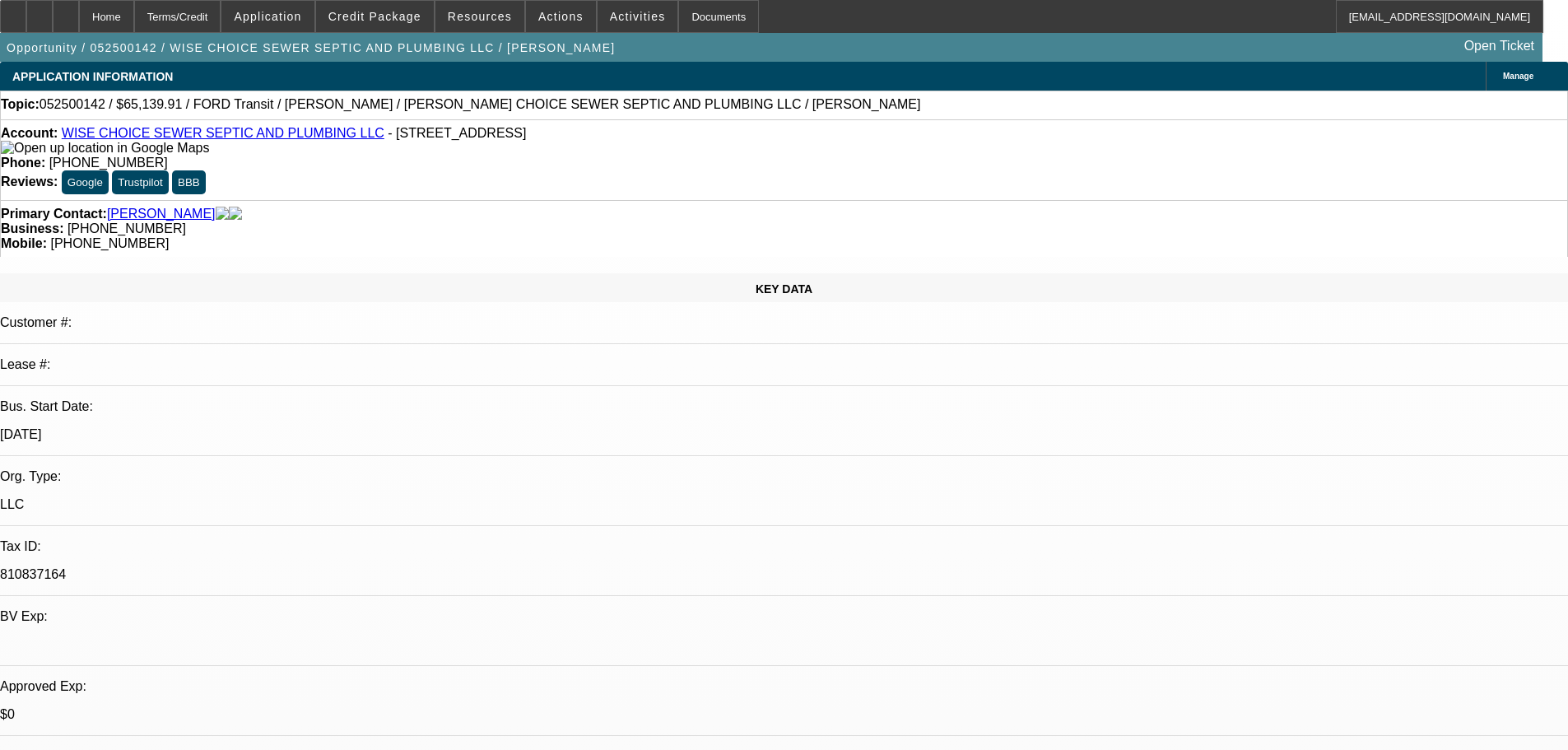
drag, startPoint x: 1002, startPoint y: 419, endPoint x: 1007, endPoint y: 267, distance: 152.1
drag, startPoint x: 634, startPoint y: 81, endPoint x: 710, endPoint y: -100, distance: 196.3
drag, startPoint x: 1135, startPoint y: 639, endPoint x: 1062, endPoint y: 544, distance: 119.8
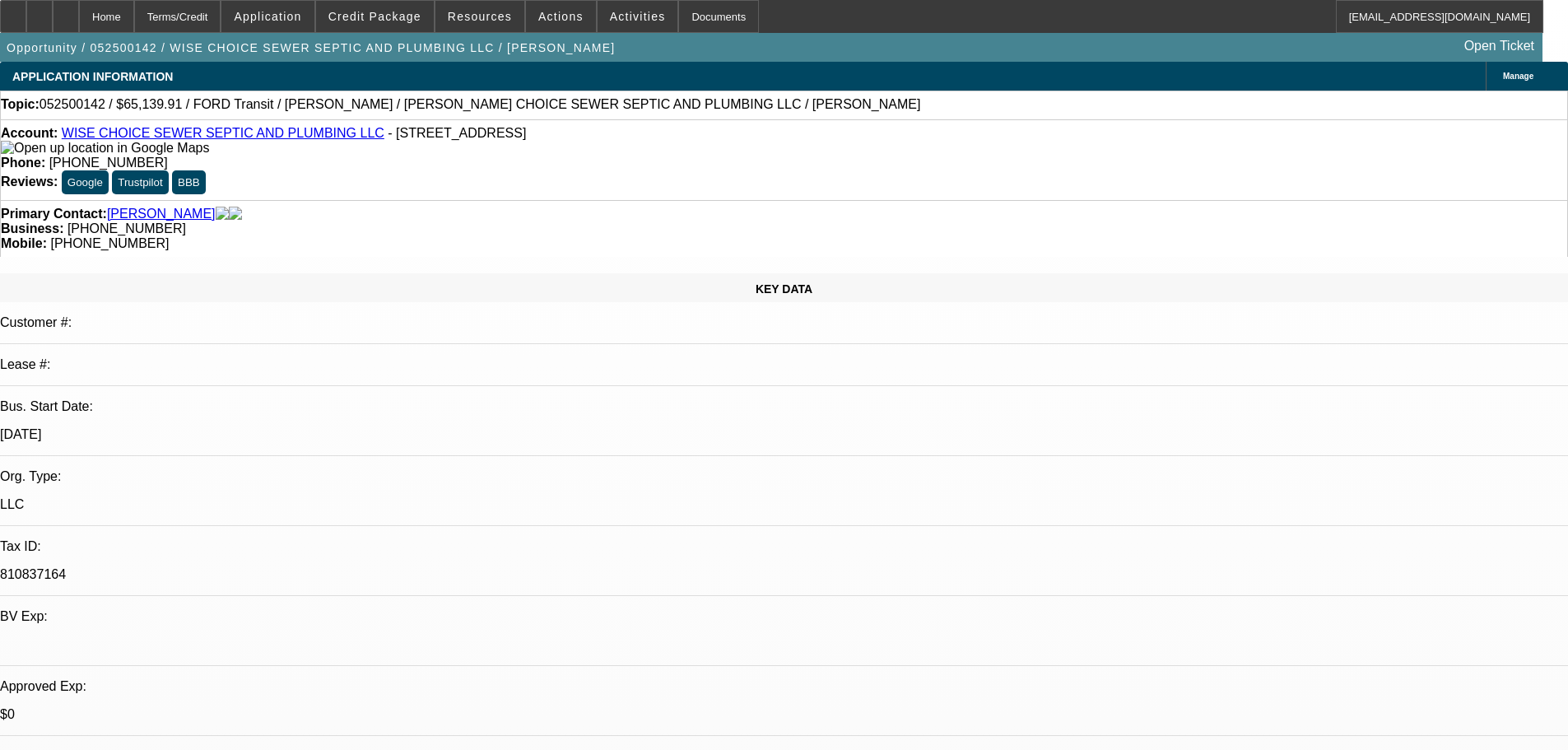
copy div "8/12 going to check out a local excavator from a fireman, cant afford the payme…"
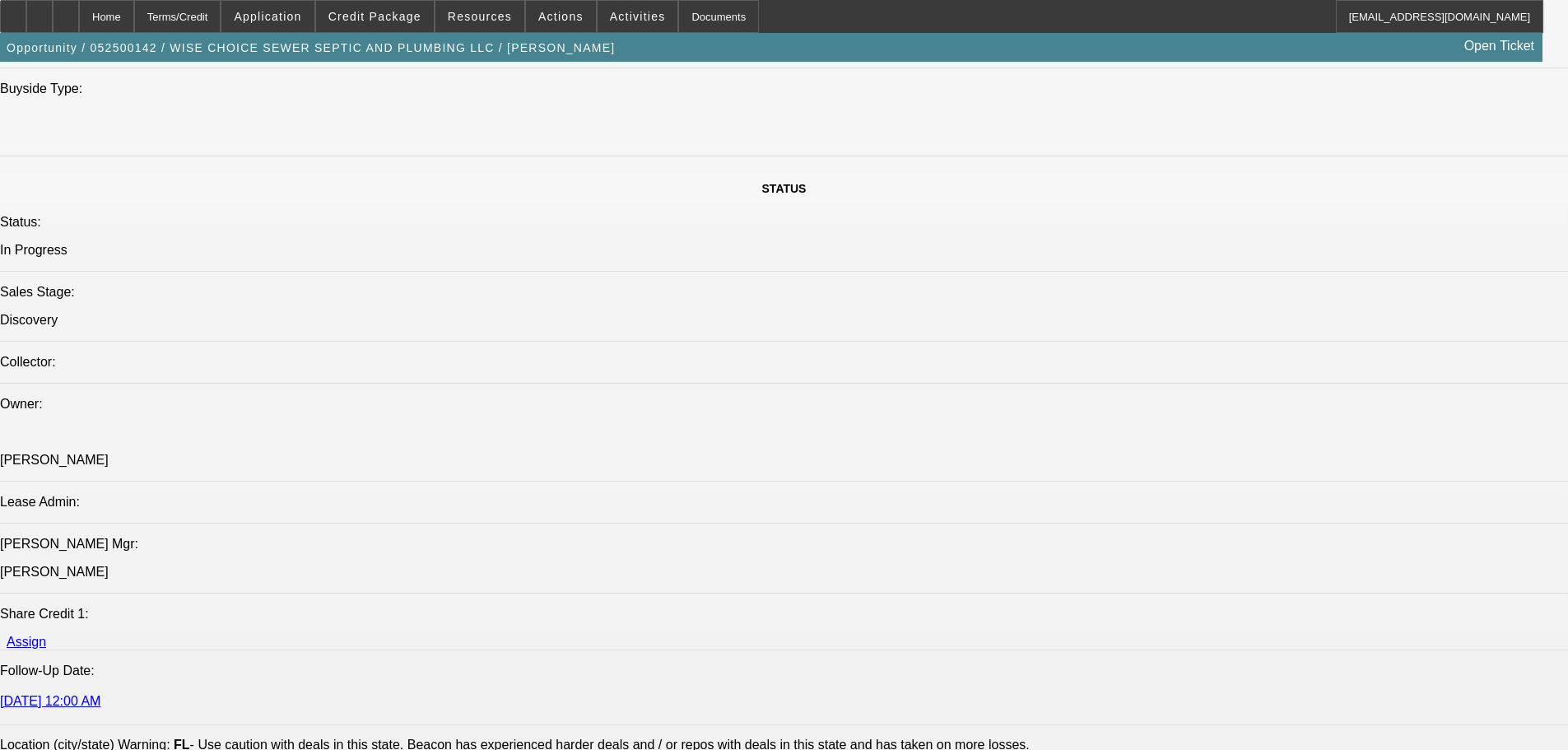
drag, startPoint x: 711, startPoint y: 379, endPoint x: 711, endPoint y: 546, distance: 167.0
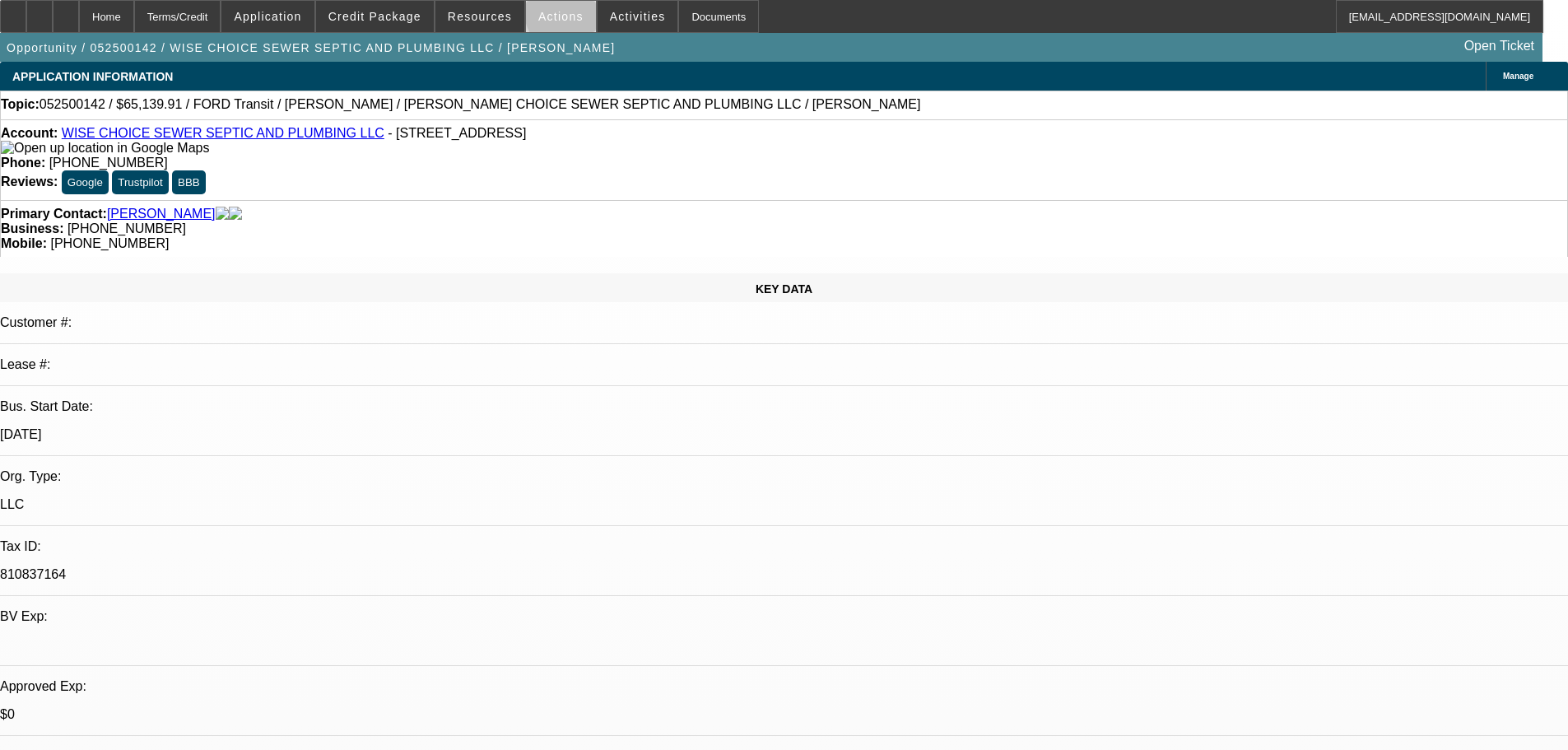
click at [570, 11] on span at bounding box center [561, 16] width 70 height 40
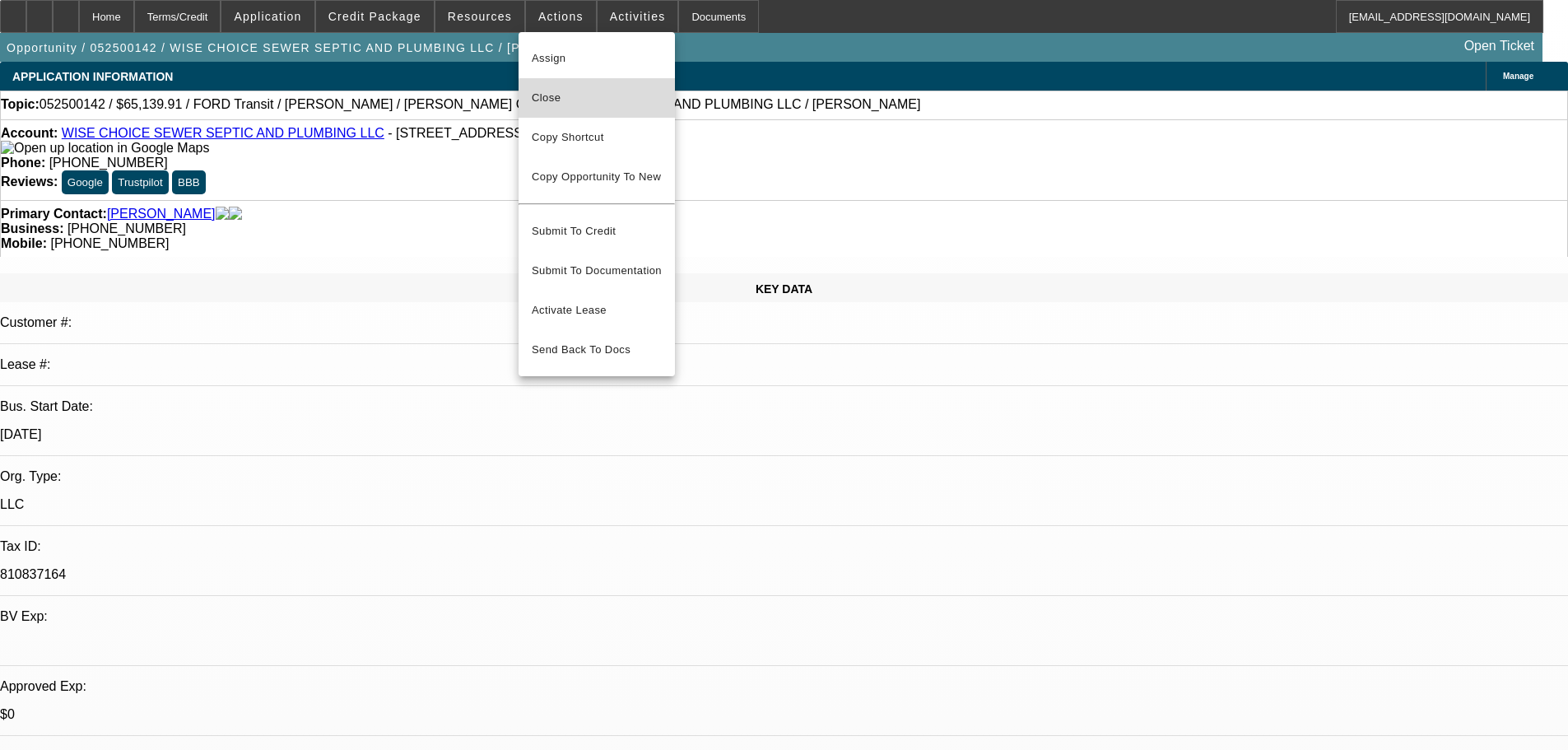
click at [638, 105] on span "Close" at bounding box center [597, 97] width 131 height 19
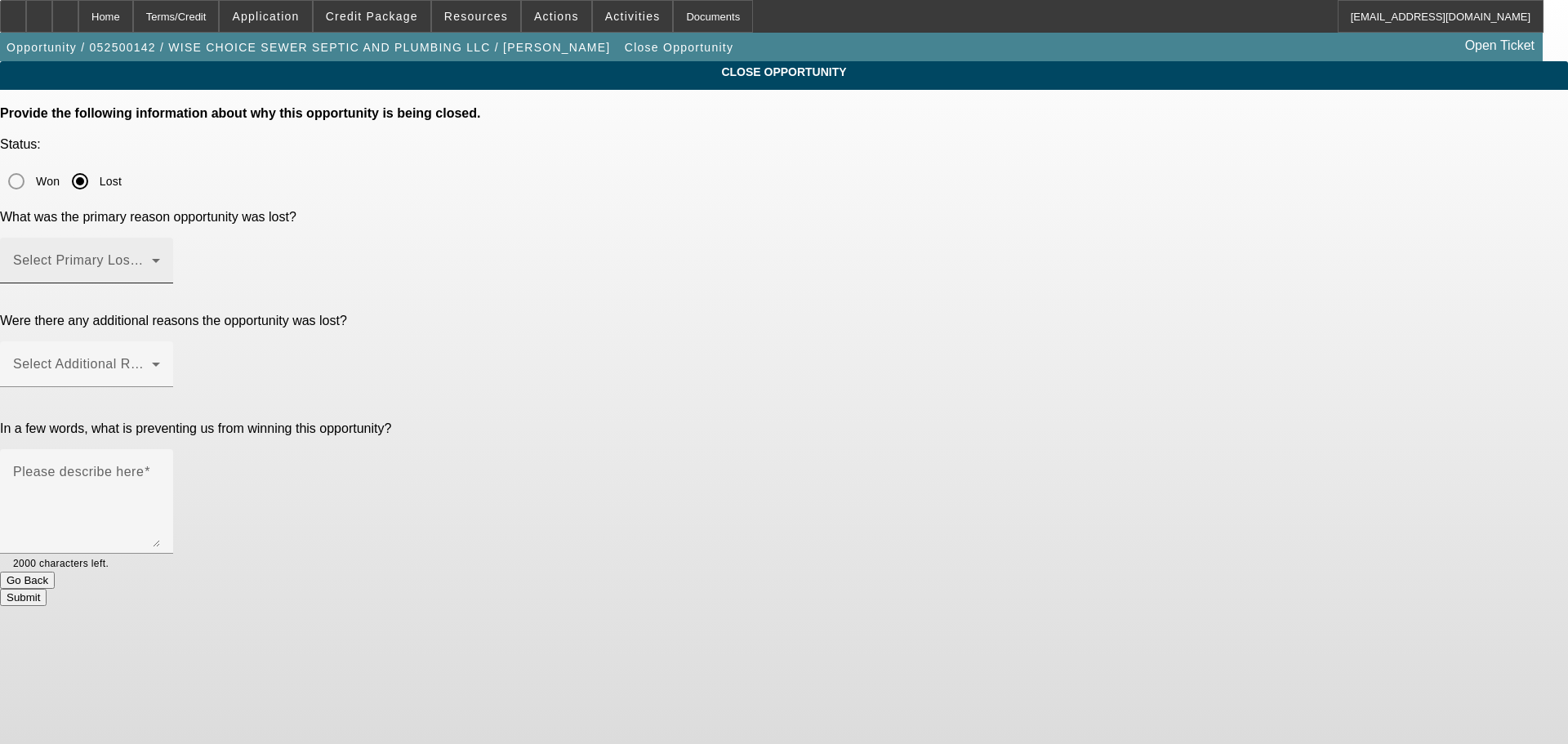
click at [160, 238] on div "Select Primary Lost Reason" at bounding box center [86, 261] width 147 height 46
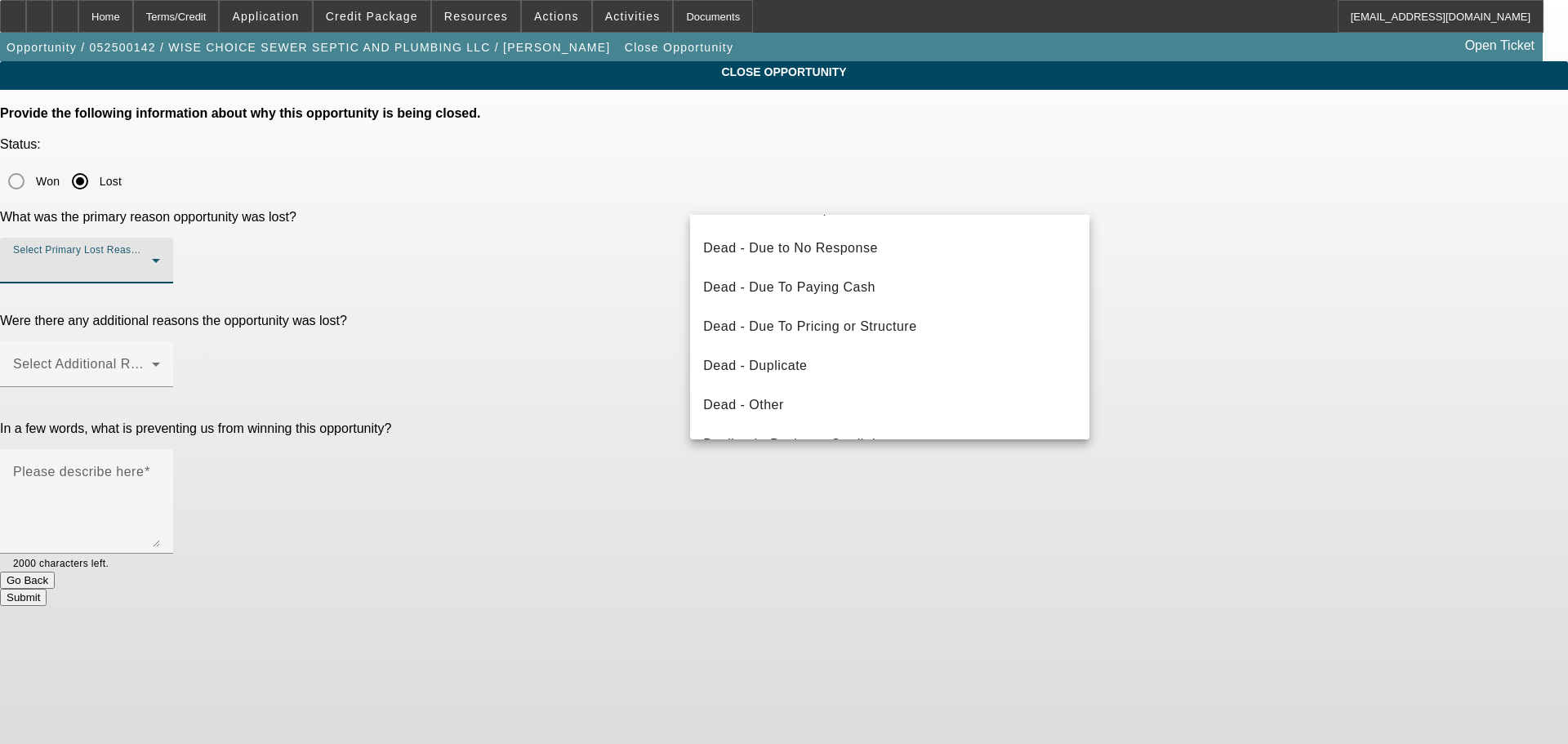
scroll to position [220, 0]
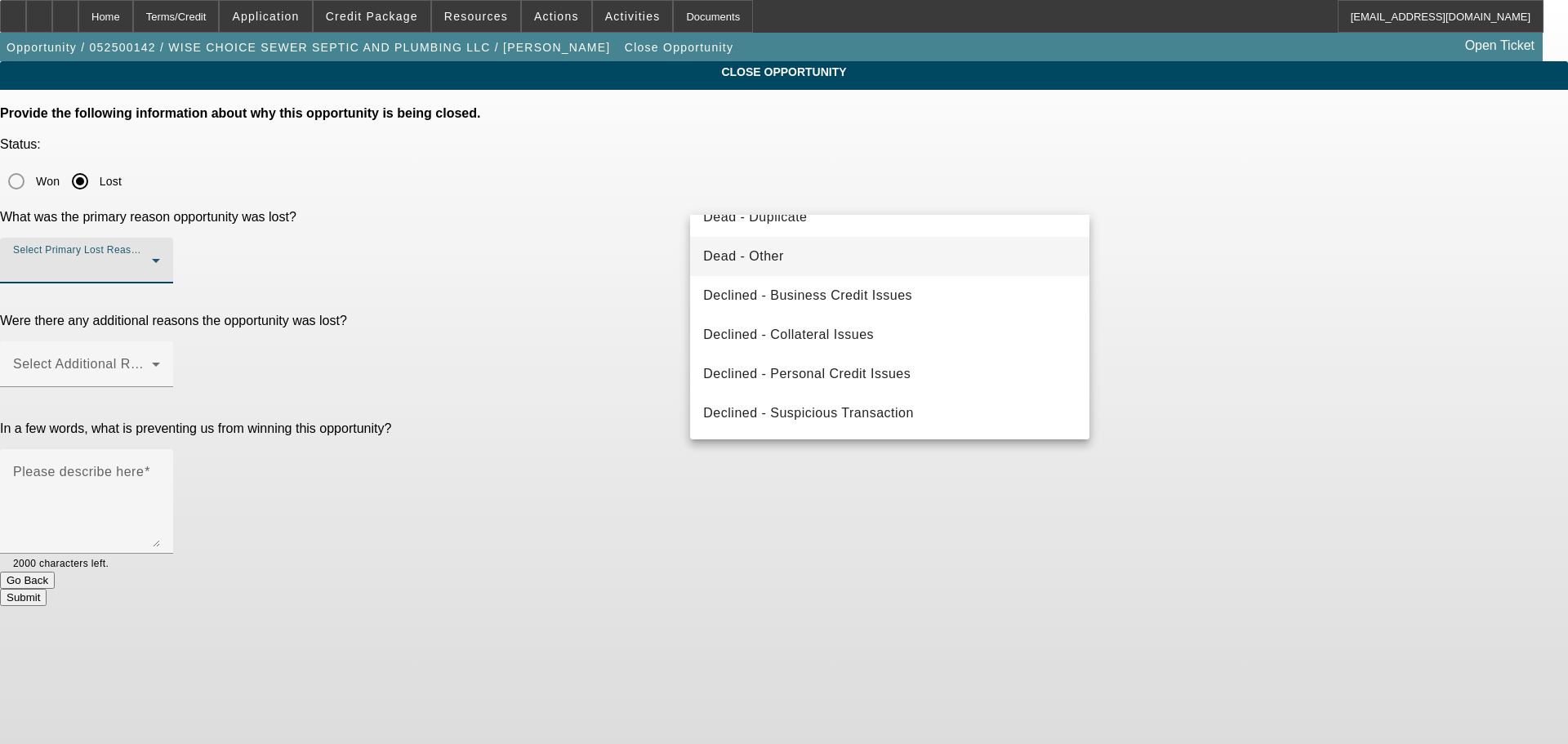
drag, startPoint x: 900, startPoint y: 254, endPoint x: 1063, endPoint y: 274, distance: 164.2
click at [902, 254] on mat-option "Dead - Other" at bounding box center [890, 256] width 399 height 39
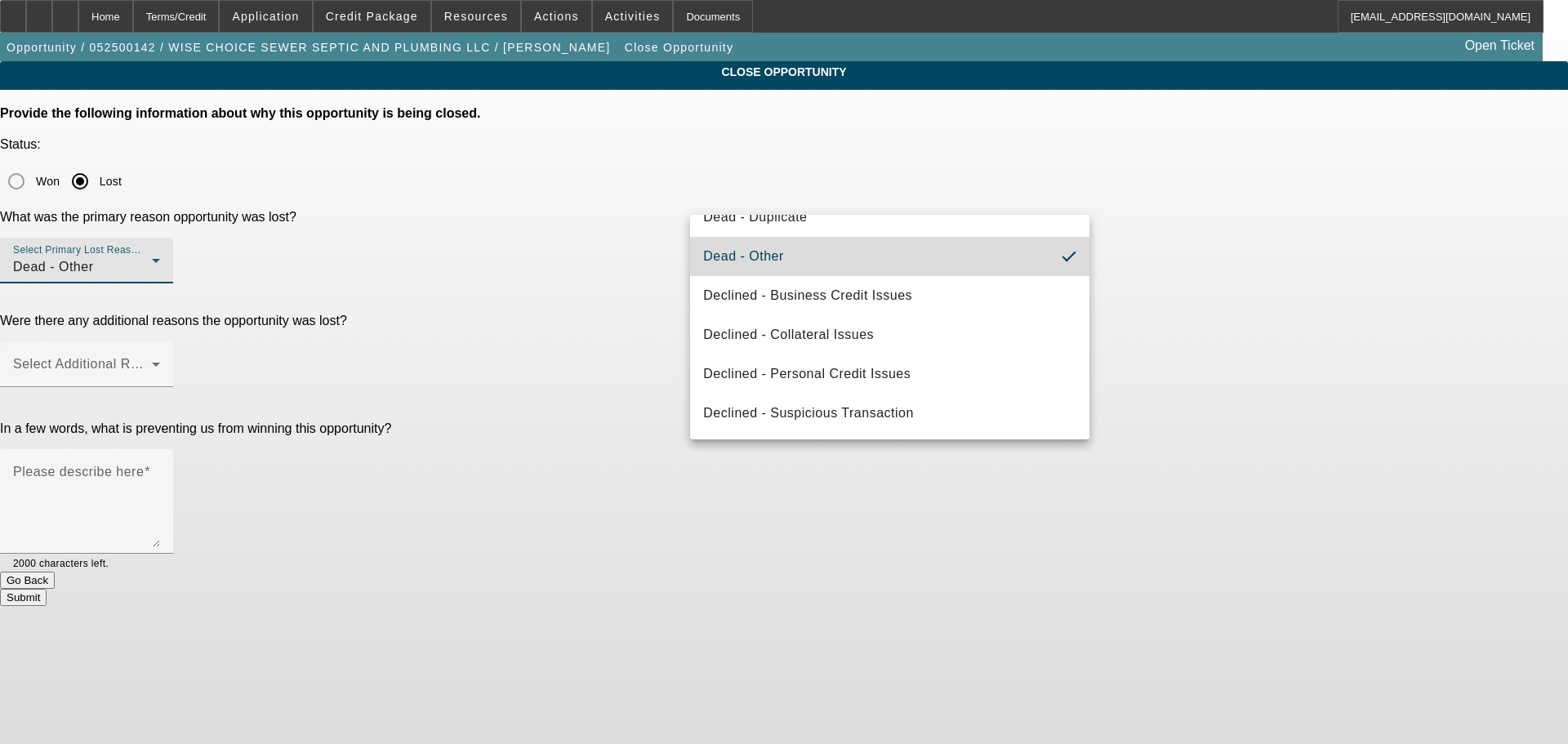
drag, startPoint x: 1119, startPoint y: 282, endPoint x: 1079, endPoint y: 284, distance: 40.0
click at [1119, 283] on div "CLOSE OPPORTUNITY Provide the following information about why this opportunity …" at bounding box center [784, 333] width 1568 height 545
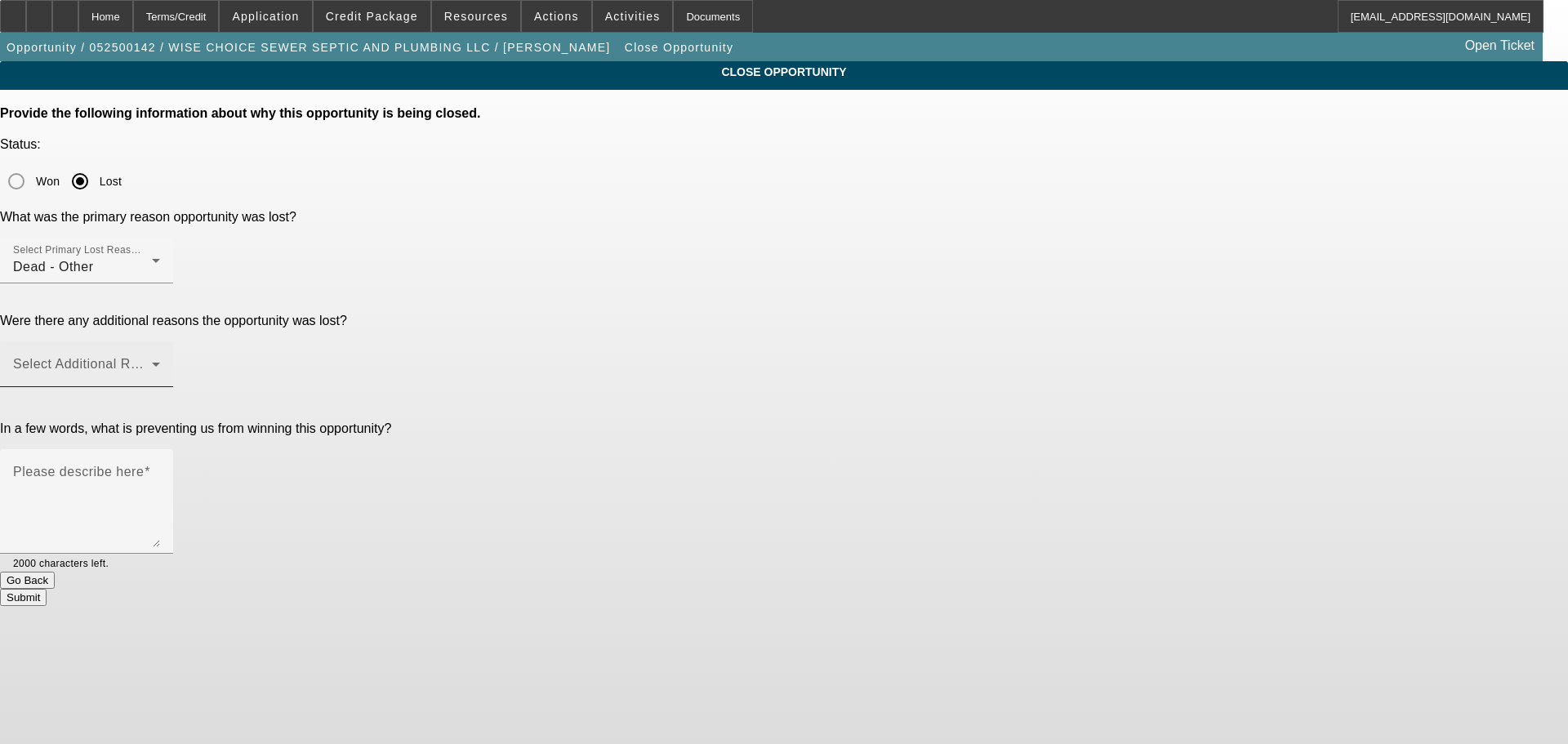
click at [160, 342] on div "Select Additional Reasons" at bounding box center [86, 365] width 147 height 46
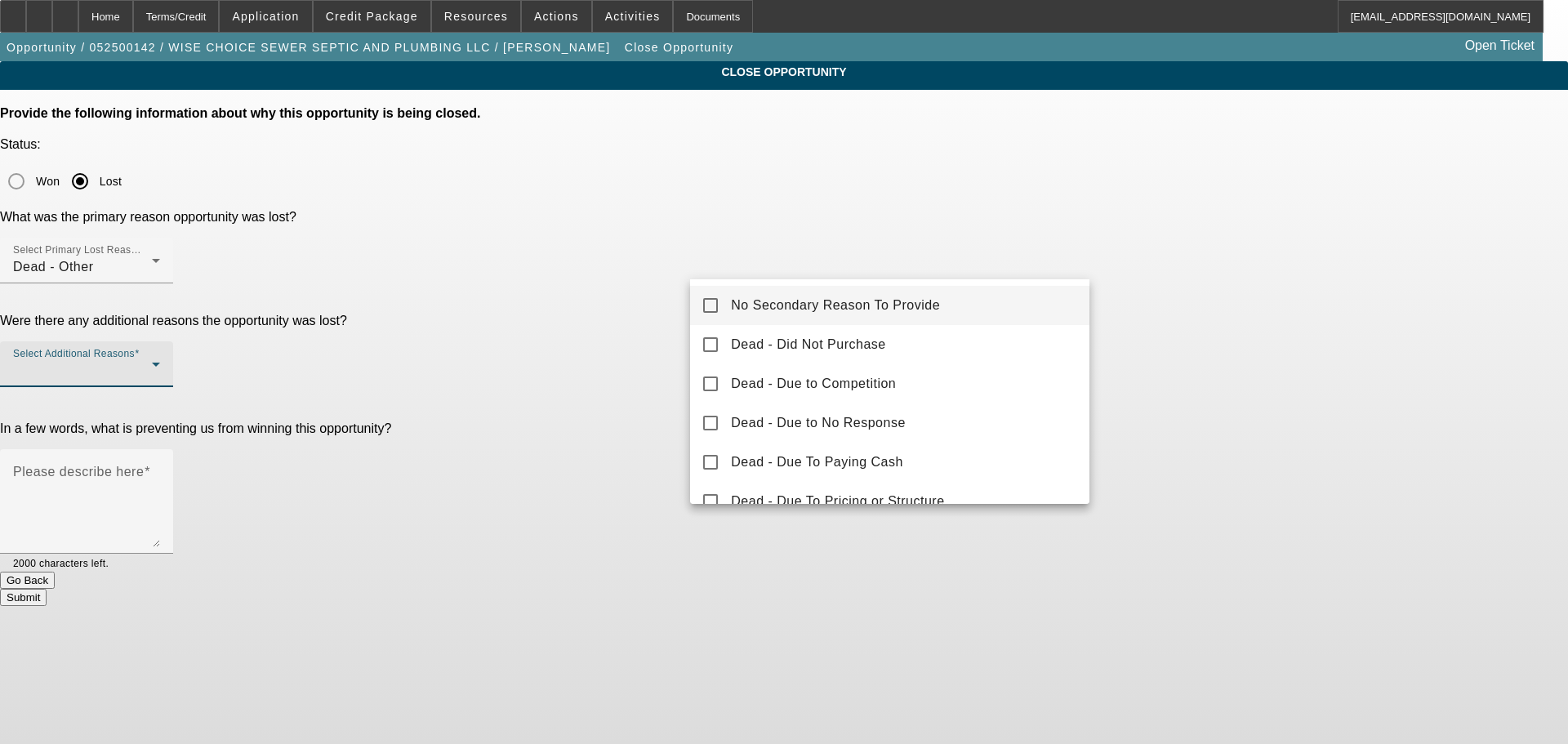
click at [980, 292] on mat-option "No Secondary Reason To Provide" at bounding box center [890, 305] width 399 height 39
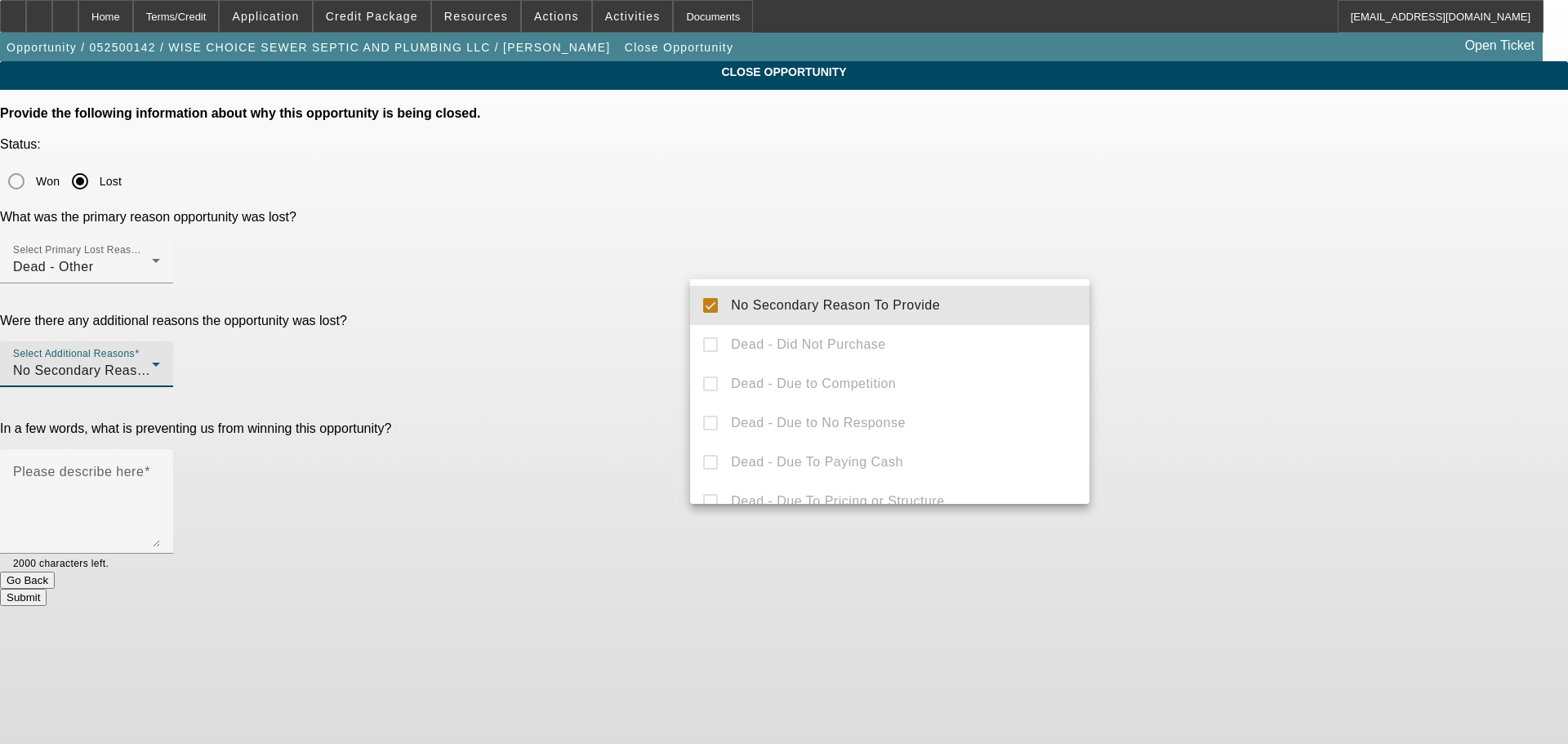
click at [1170, 292] on div at bounding box center [784, 372] width 1568 height 744
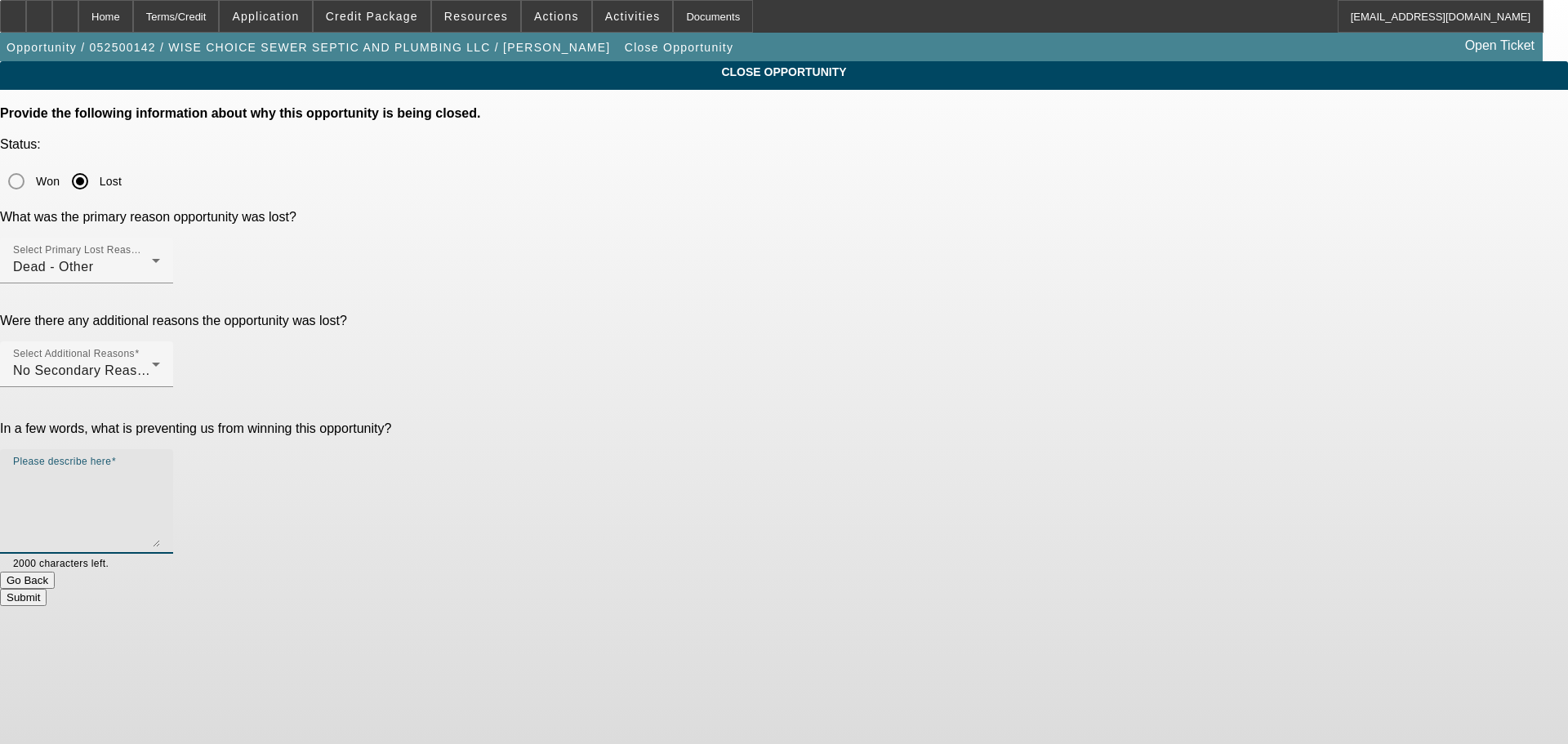
click at [160, 469] on textarea "Please describe here" at bounding box center [86, 508] width 147 height 78
type textarea "Still looking for the right machine. Some weeks out from his contract start dat…"
click at [47, 589] on button "Submit" at bounding box center [23, 597] width 47 height 17
